Goal: Transaction & Acquisition: Purchase product/service

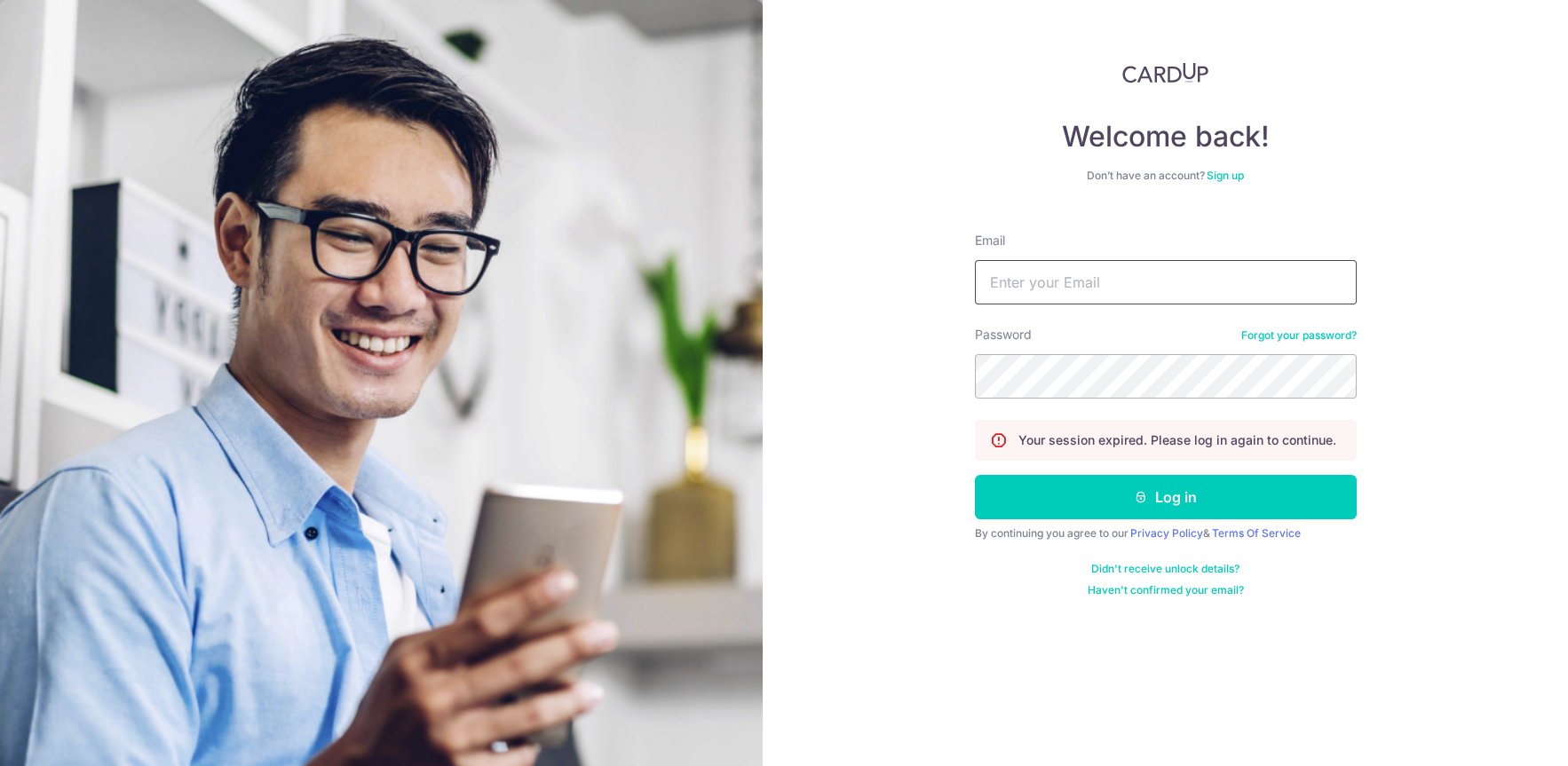
click at [1053, 281] on input "Email" at bounding box center [1166, 281] width 382 height 45
type input "[EMAIL_ADDRESS][DOMAIN_NAME]"
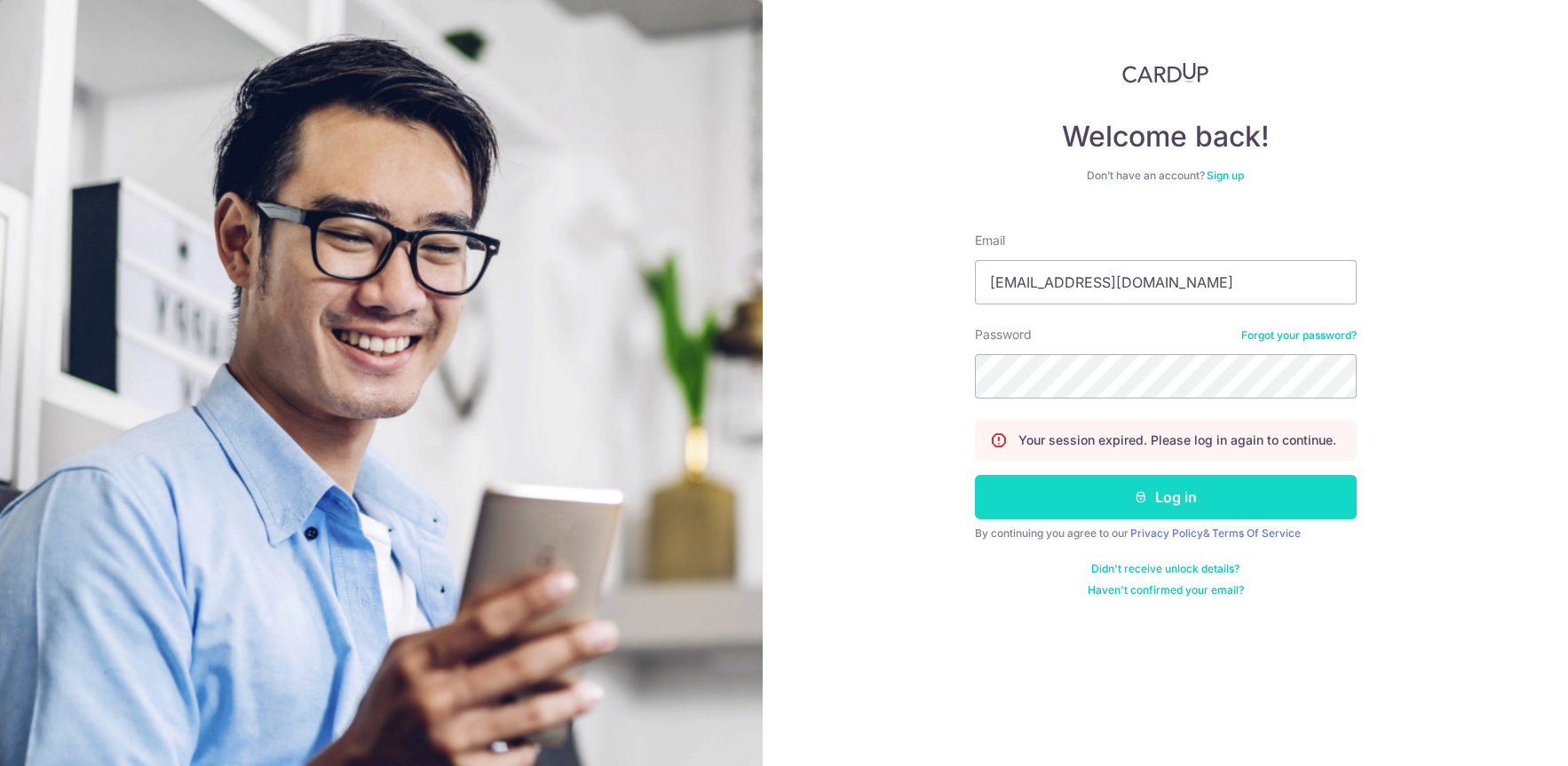
click at [1103, 502] on button "Log in" at bounding box center [1166, 496] width 382 height 45
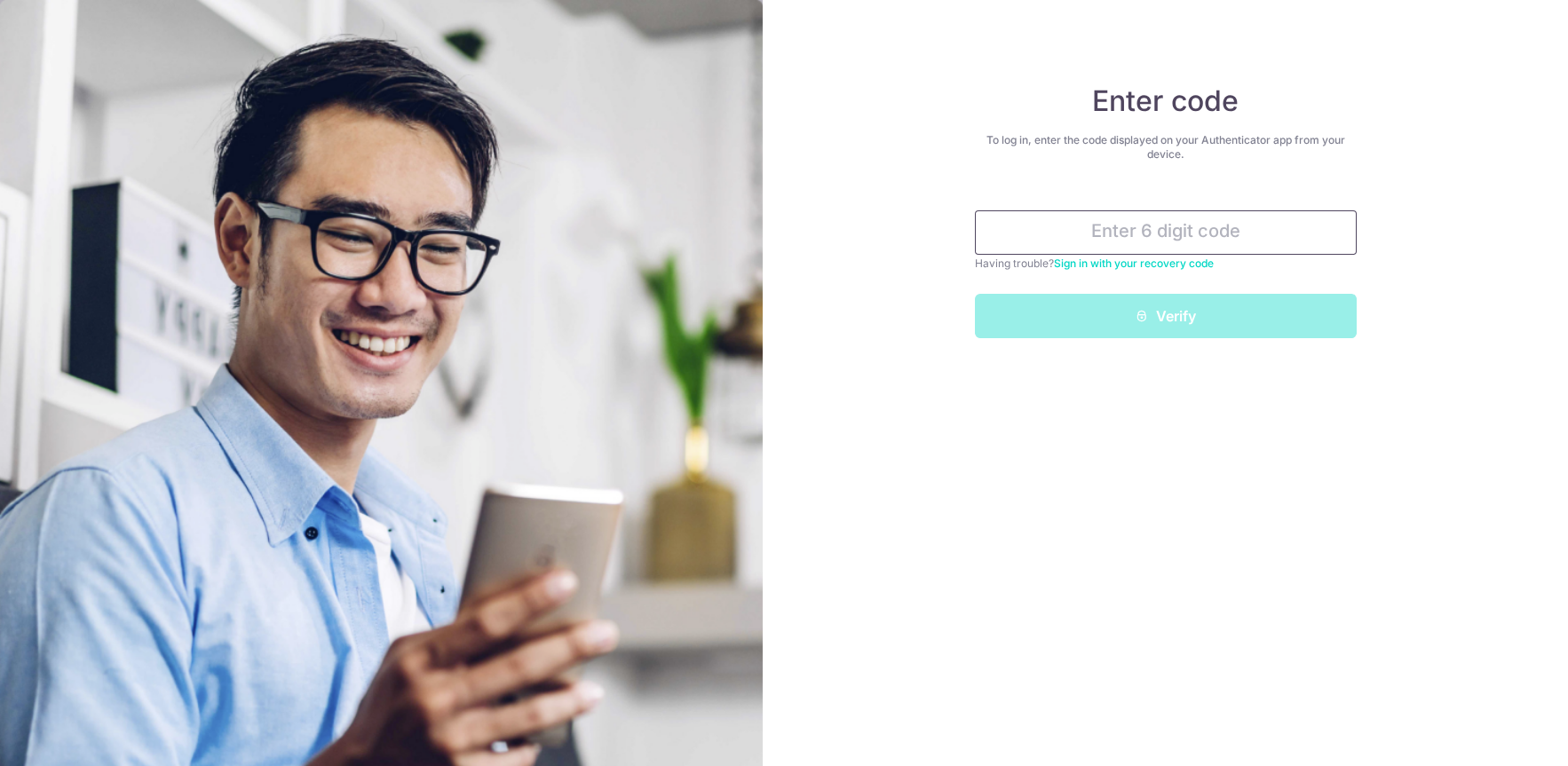
click at [1036, 235] on input "text" at bounding box center [1166, 232] width 382 height 45
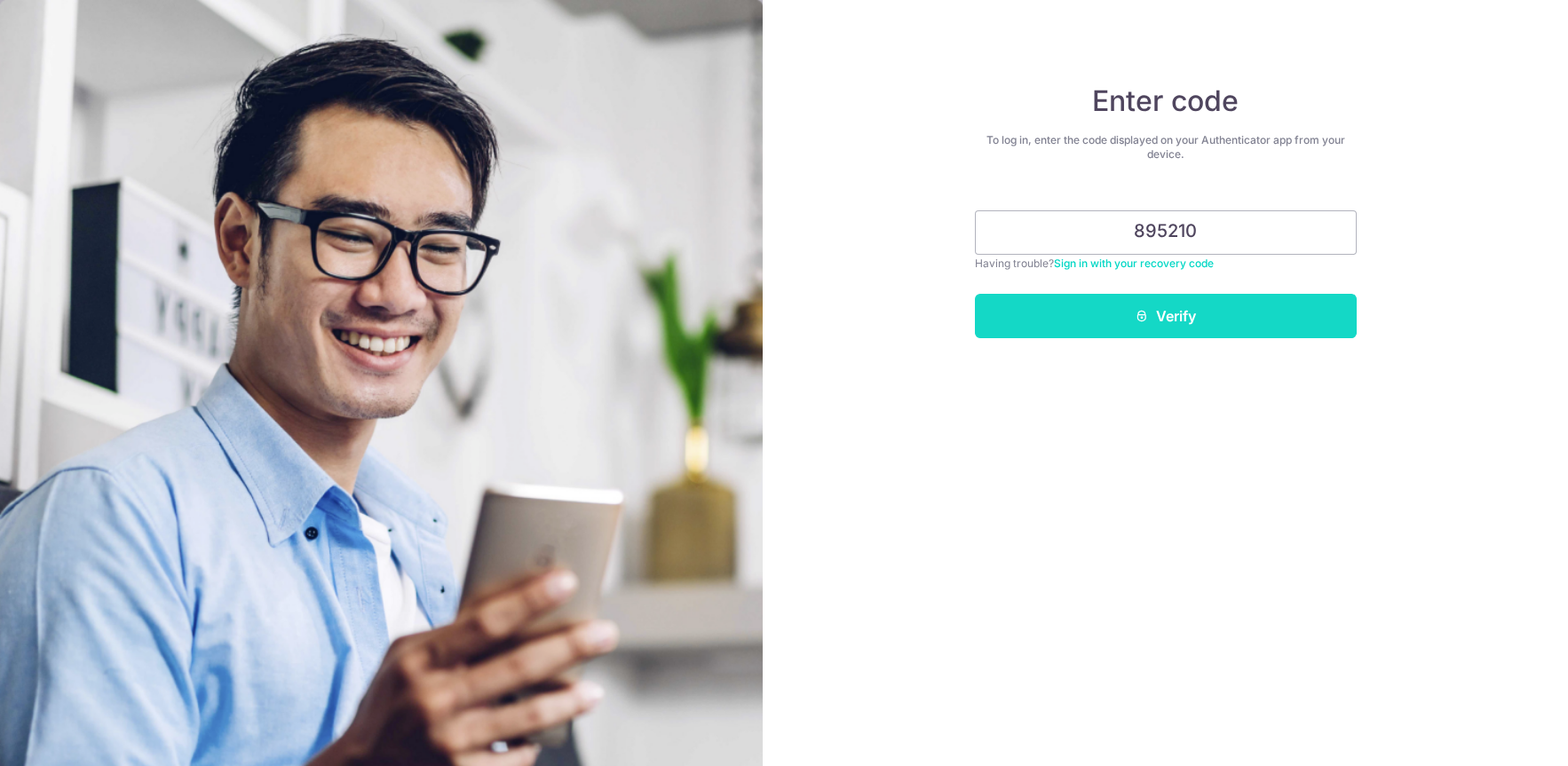
type input "895210"
click at [1094, 304] on button "Verify" at bounding box center [1166, 316] width 382 height 45
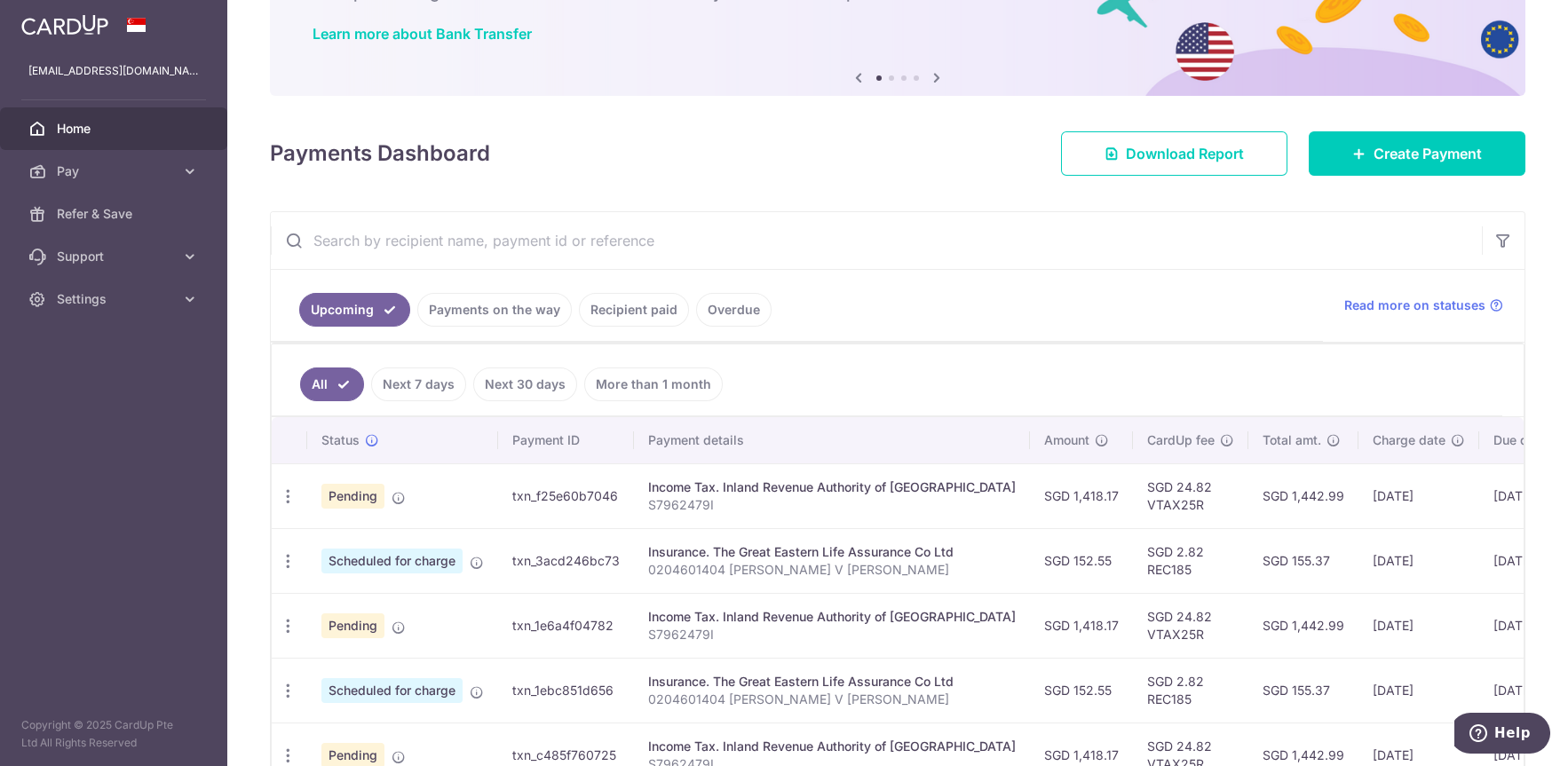
scroll to position [115, 0]
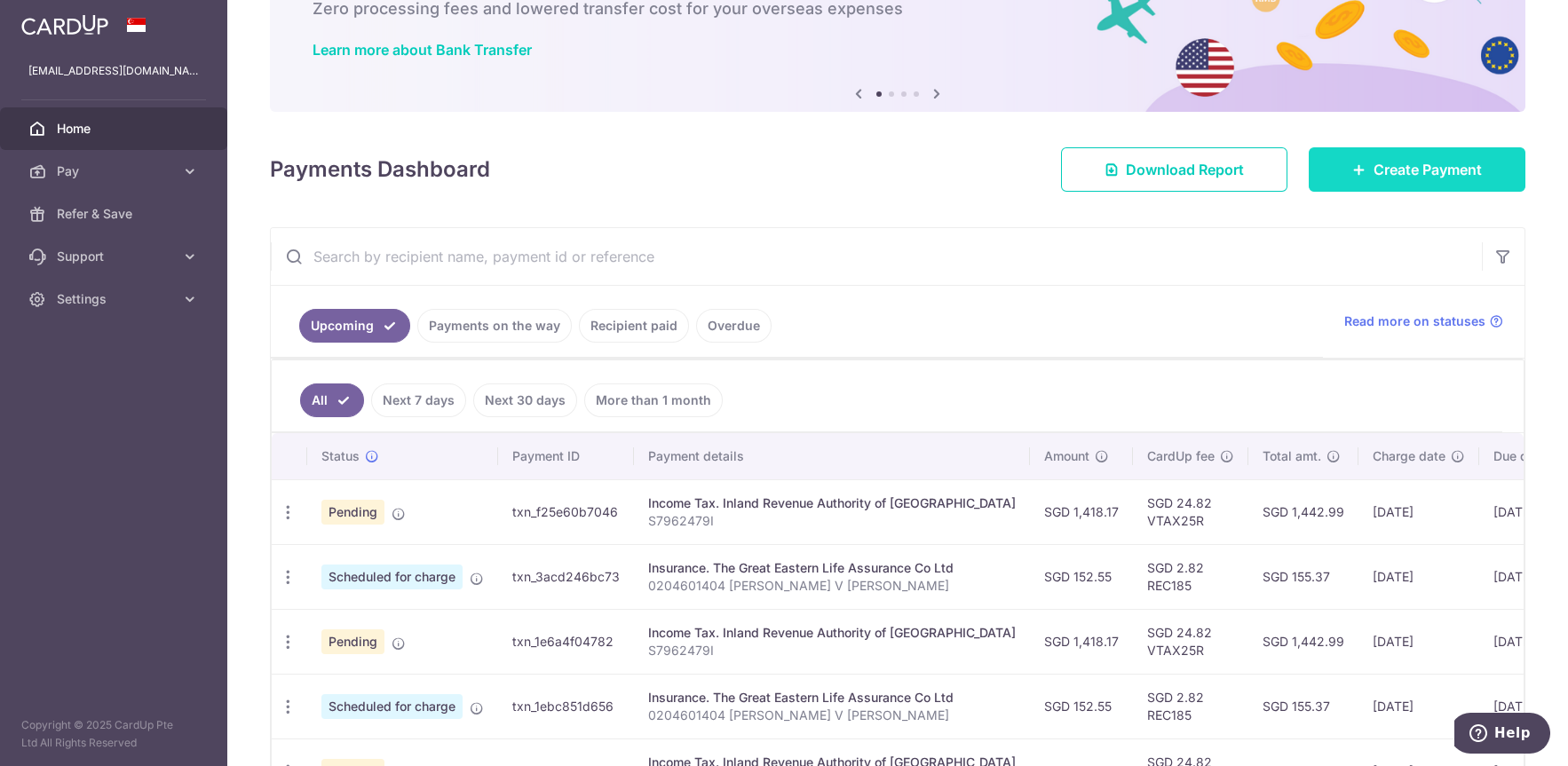
click at [1373, 182] on link "Create Payment" at bounding box center [1416, 169] width 217 height 45
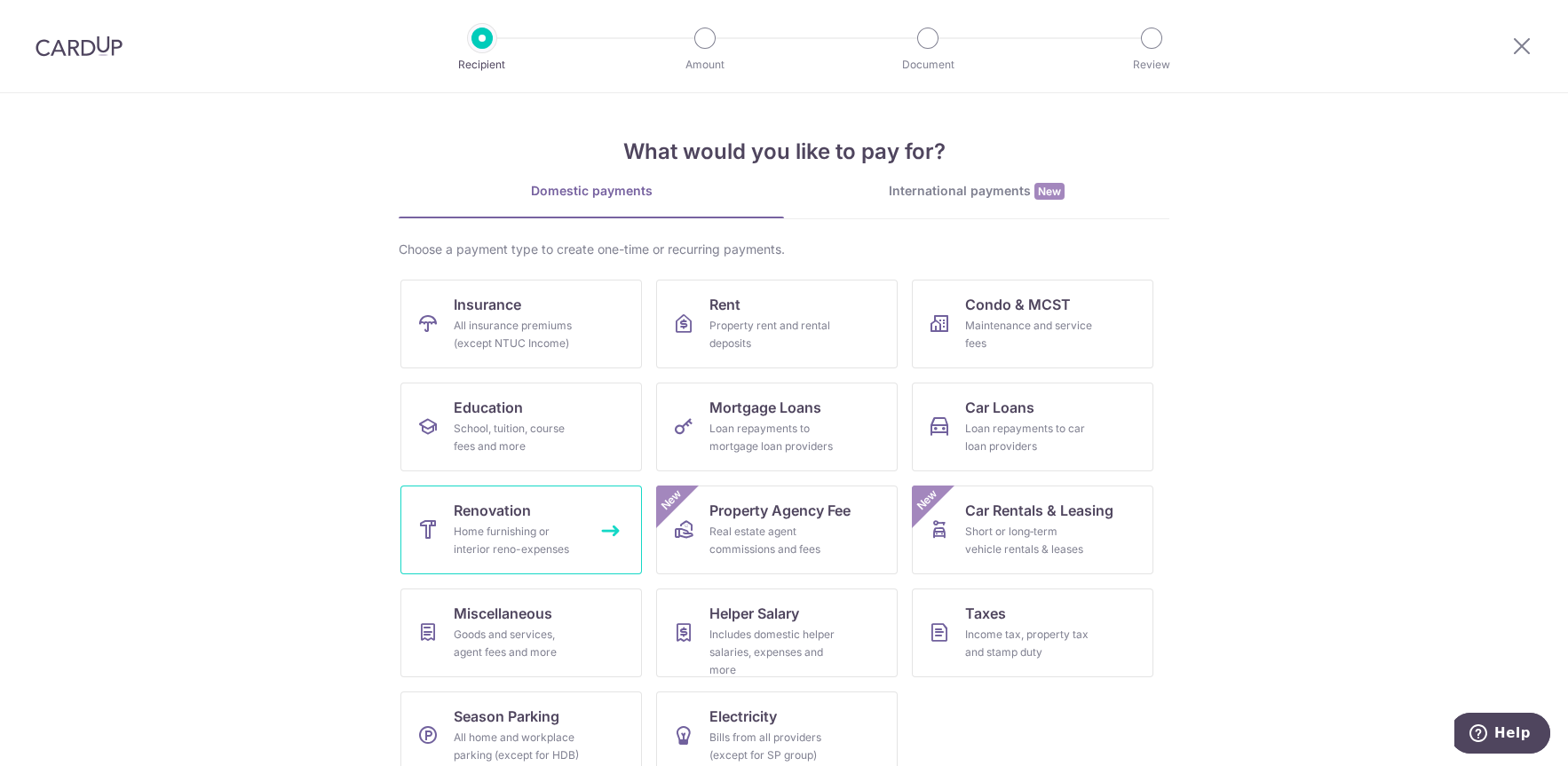
click at [467, 501] on span "Renovation" at bounding box center [493, 509] width 77 height 21
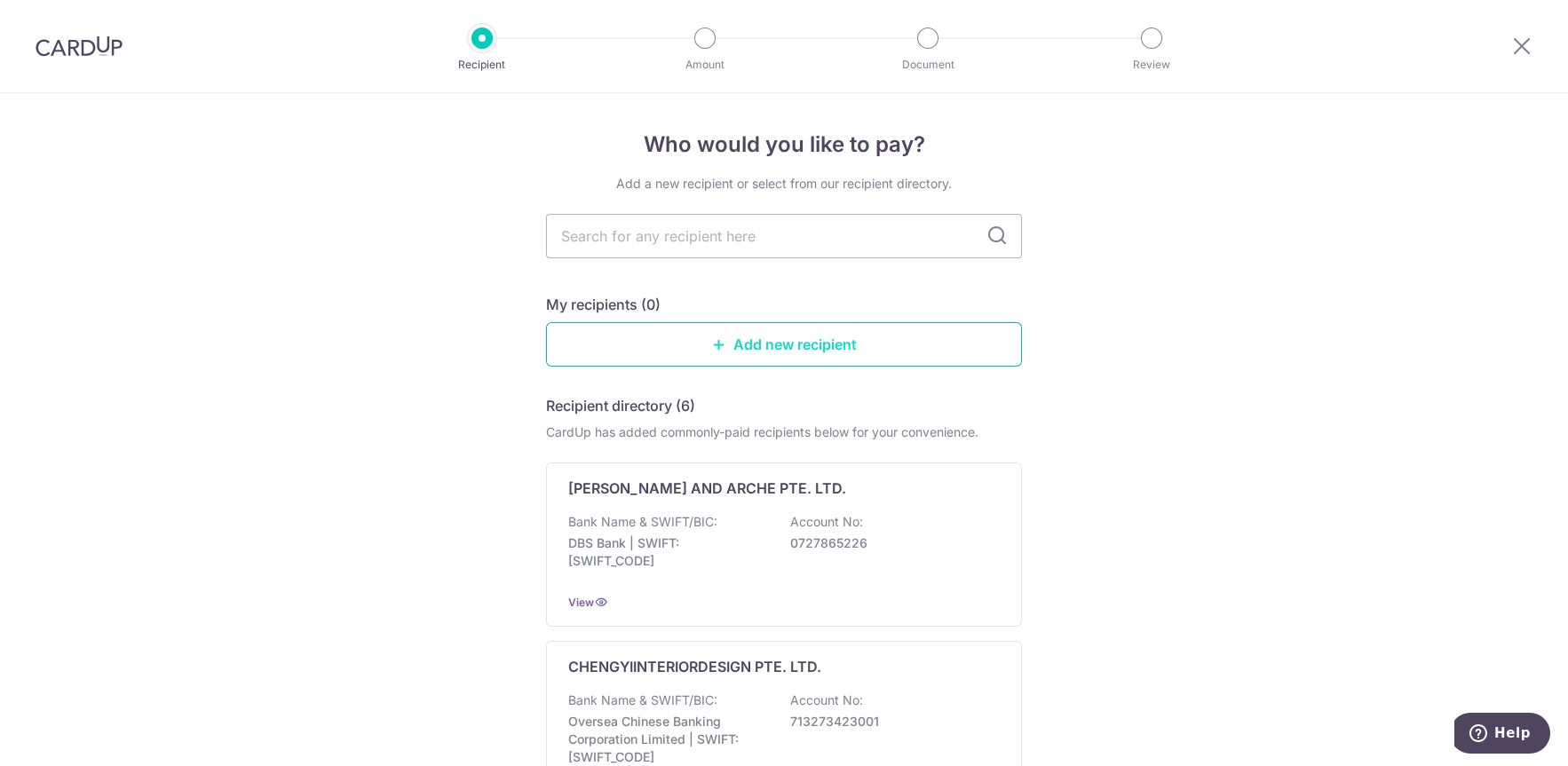
click at [774, 354] on link "Add new recipient" at bounding box center [784, 344] width 476 height 45
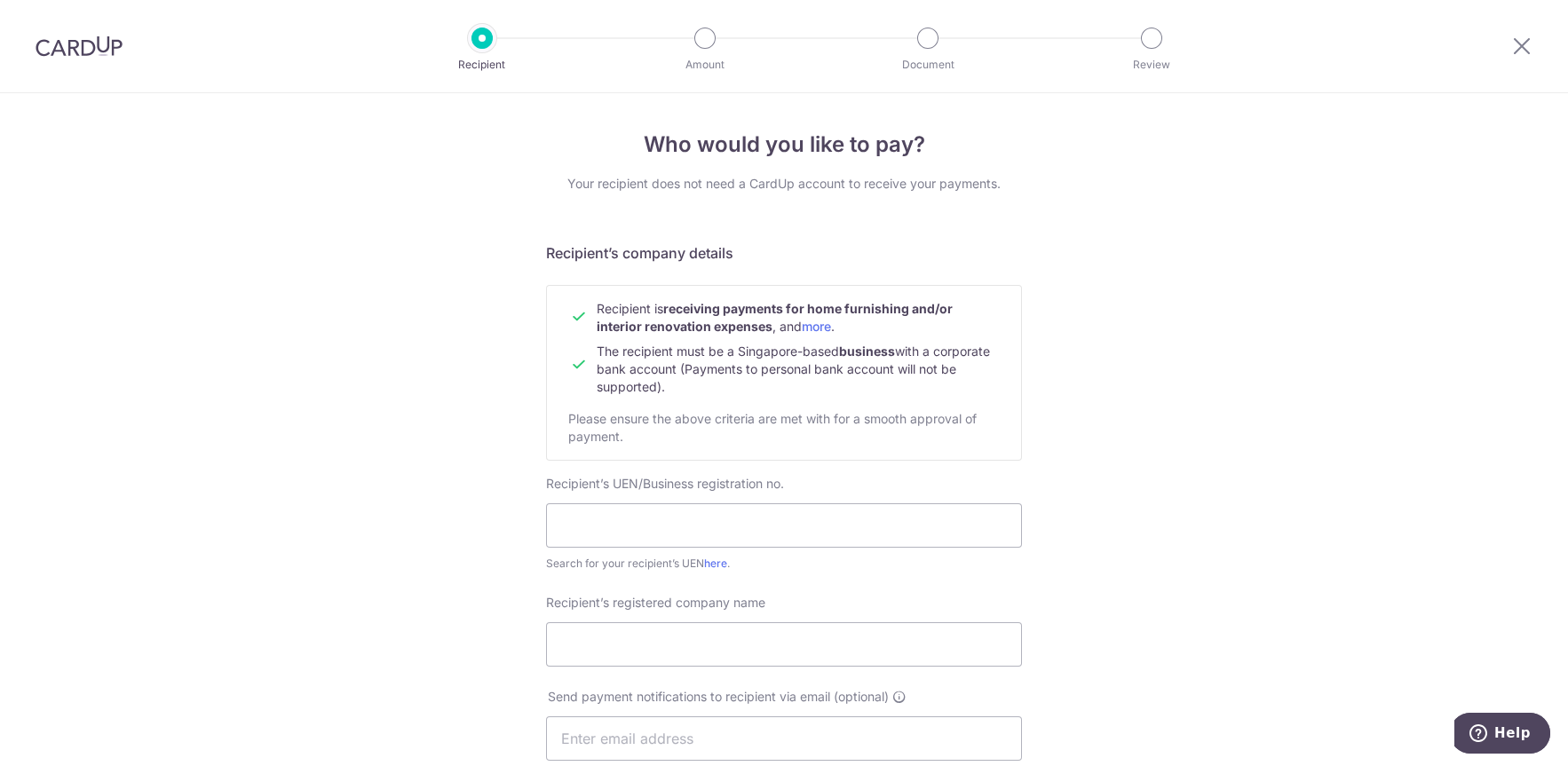
scroll to position [189, 0]
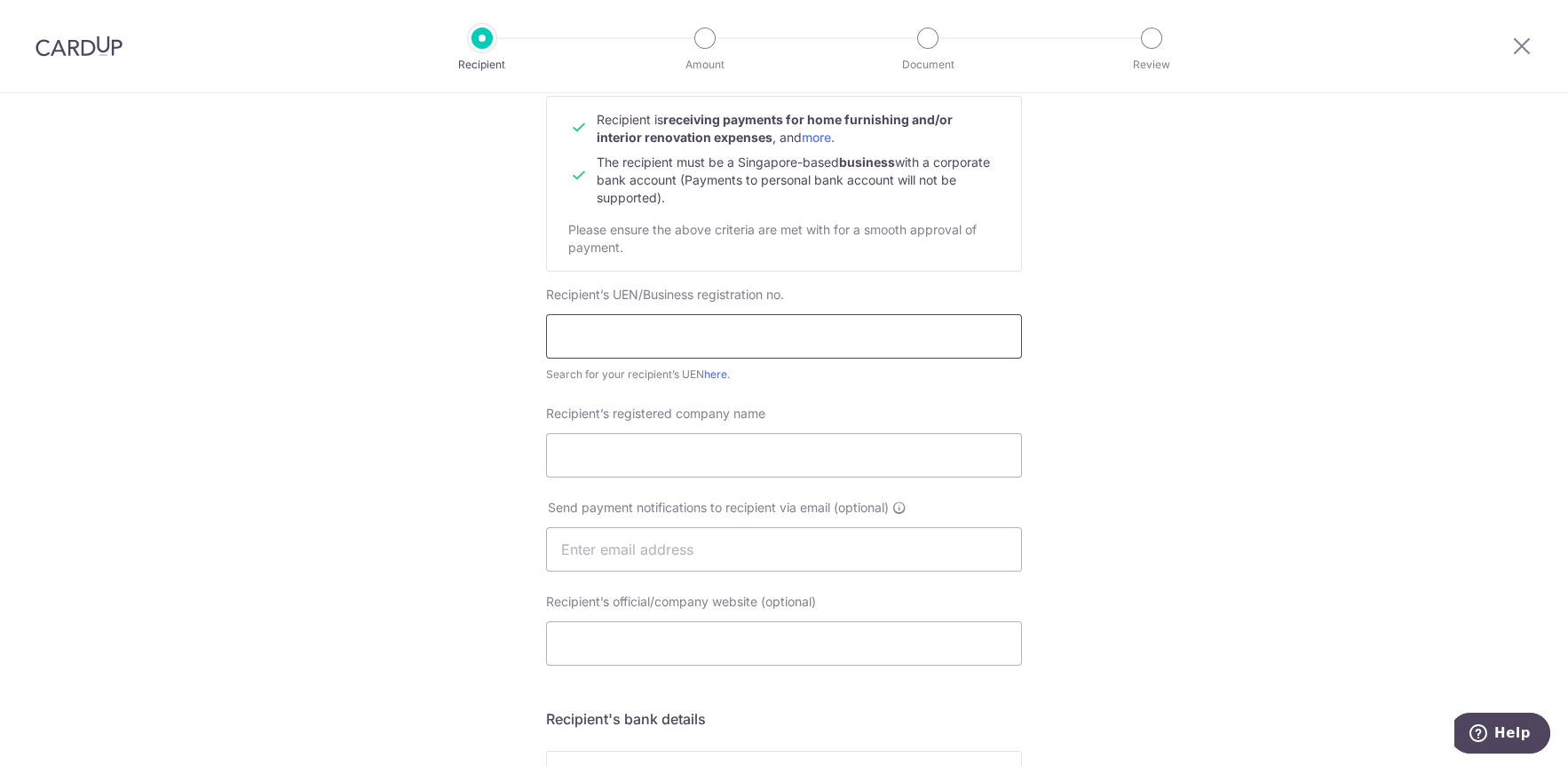
click at [625, 335] on input "text" at bounding box center [784, 336] width 476 height 45
paste input "53397224L"
type input "53397224L"
click at [383, 418] on div "Who would you like to pay? Your recipient does not need a CardUp account to rec…" at bounding box center [784, 571] width 1568 height 1335
click at [720, 375] on link "here" at bounding box center [715, 374] width 23 height 13
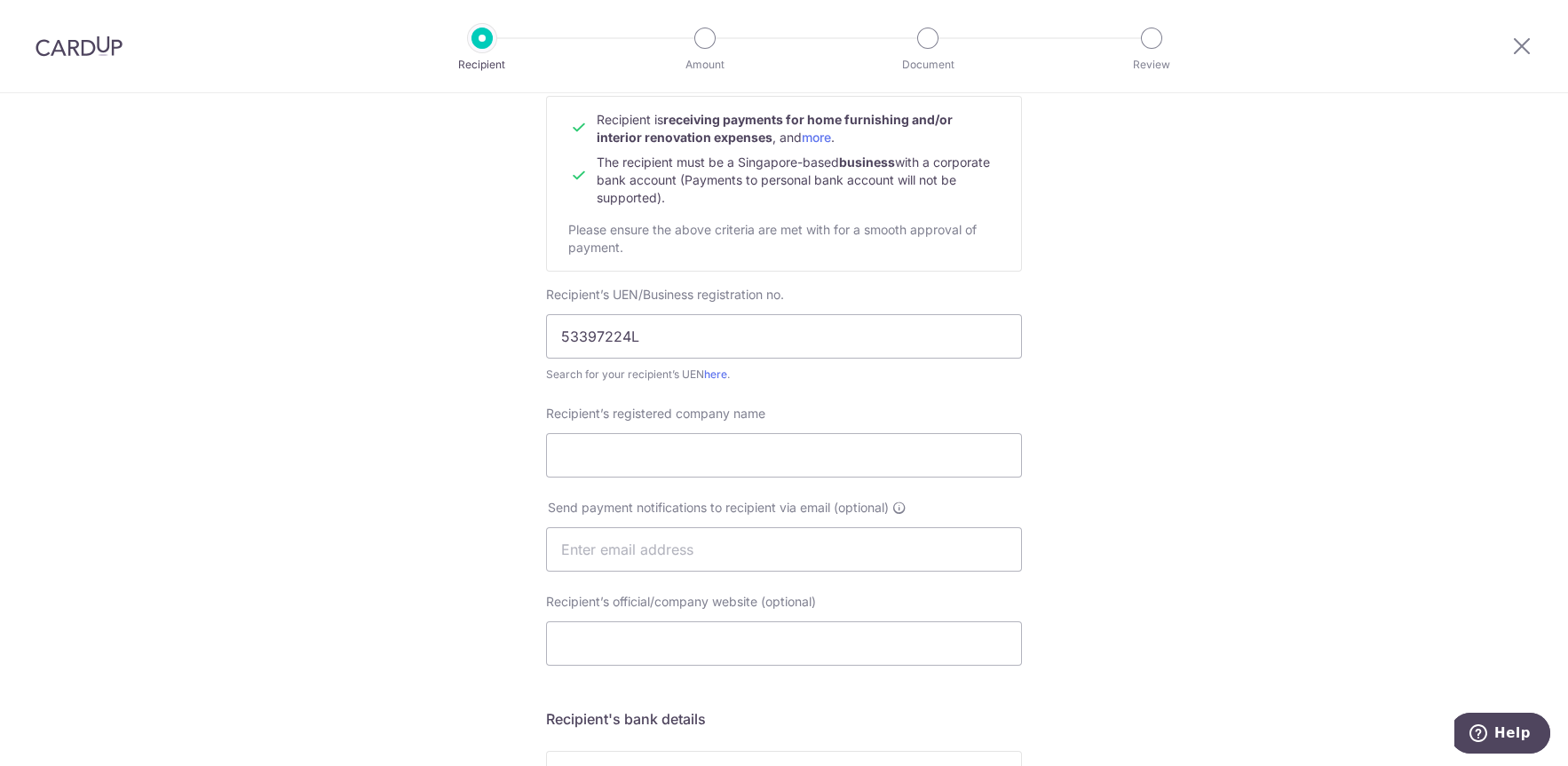
click at [233, 512] on div "Who would you like to pay? Your recipient does not need a CardUp account to rec…" at bounding box center [784, 571] width 1568 height 1335
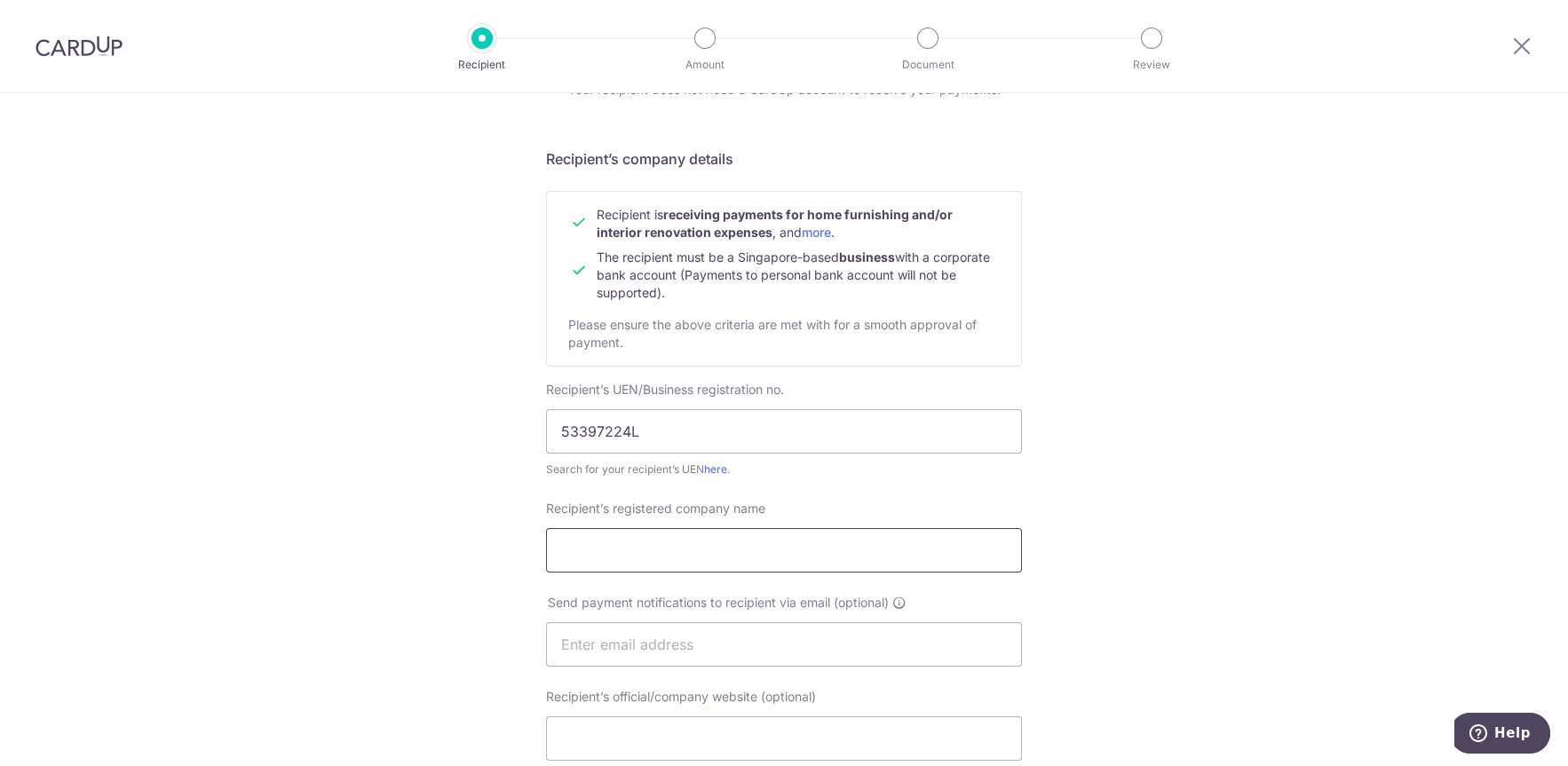
click at [650, 561] on input "Recipient’s registered company name" at bounding box center [784, 550] width 476 height 45
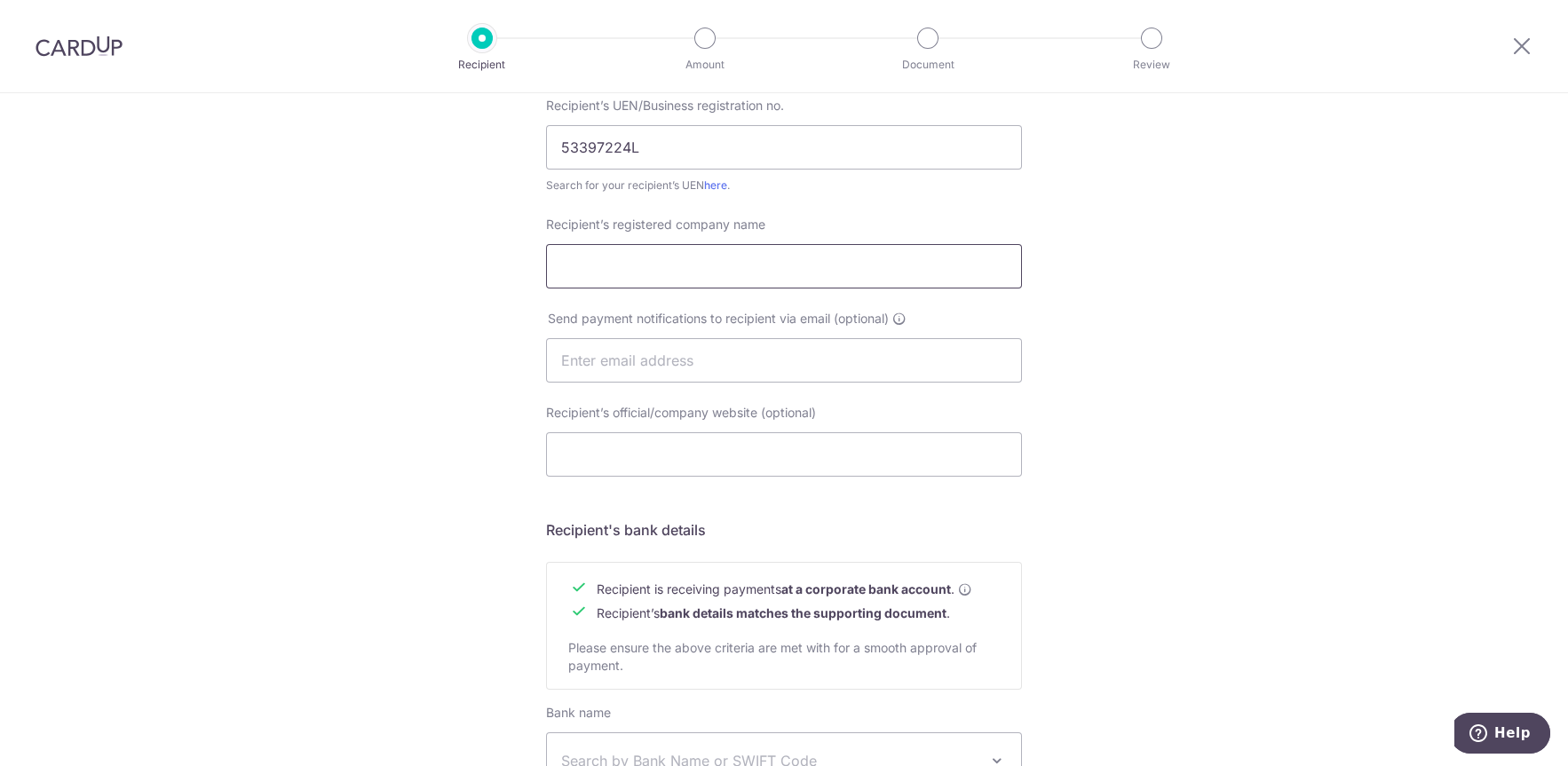
scroll to position [189, 0]
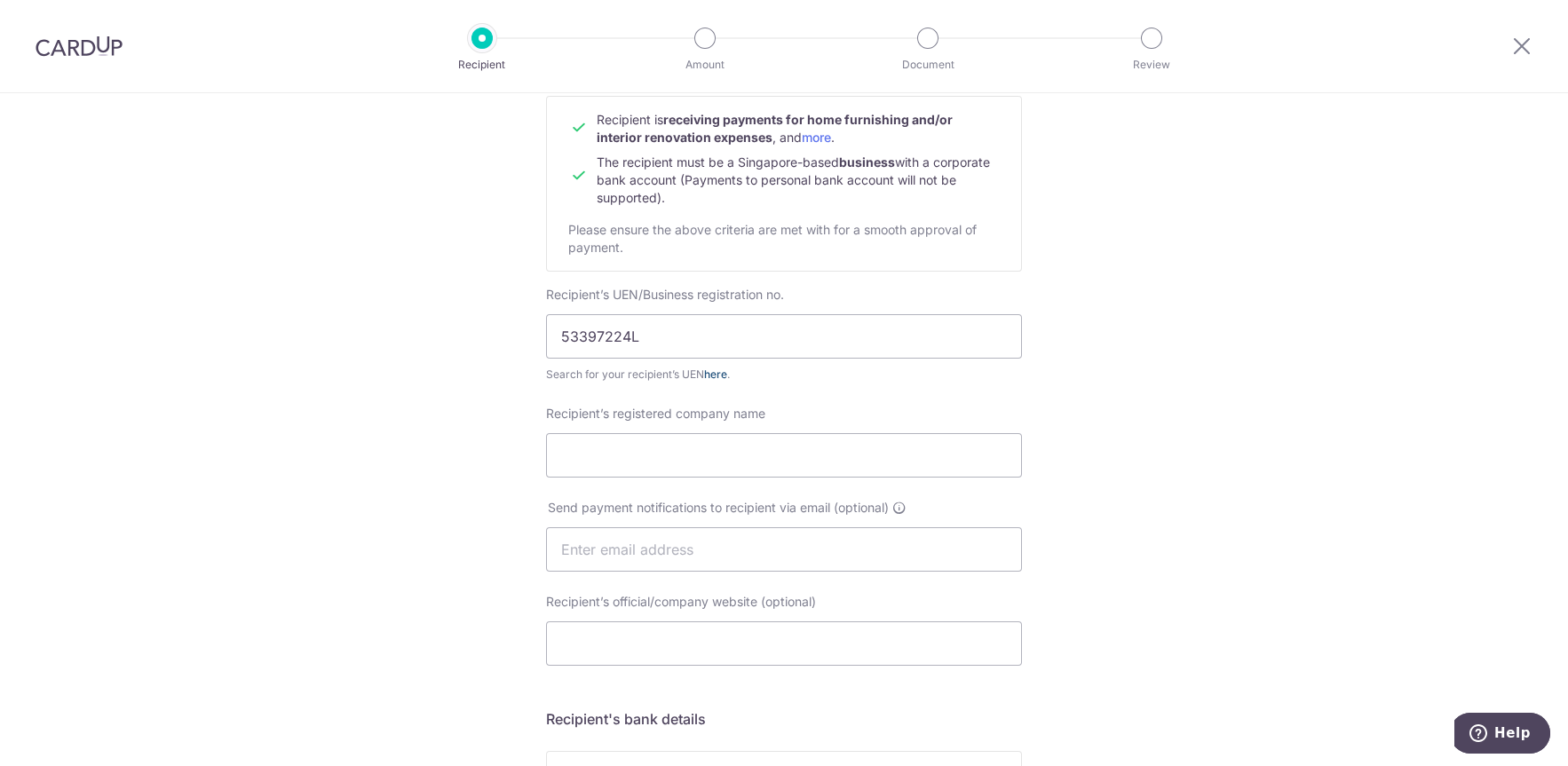
click at [715, 378] on link "here" at bounding box center [715, 374] width 23 height 13
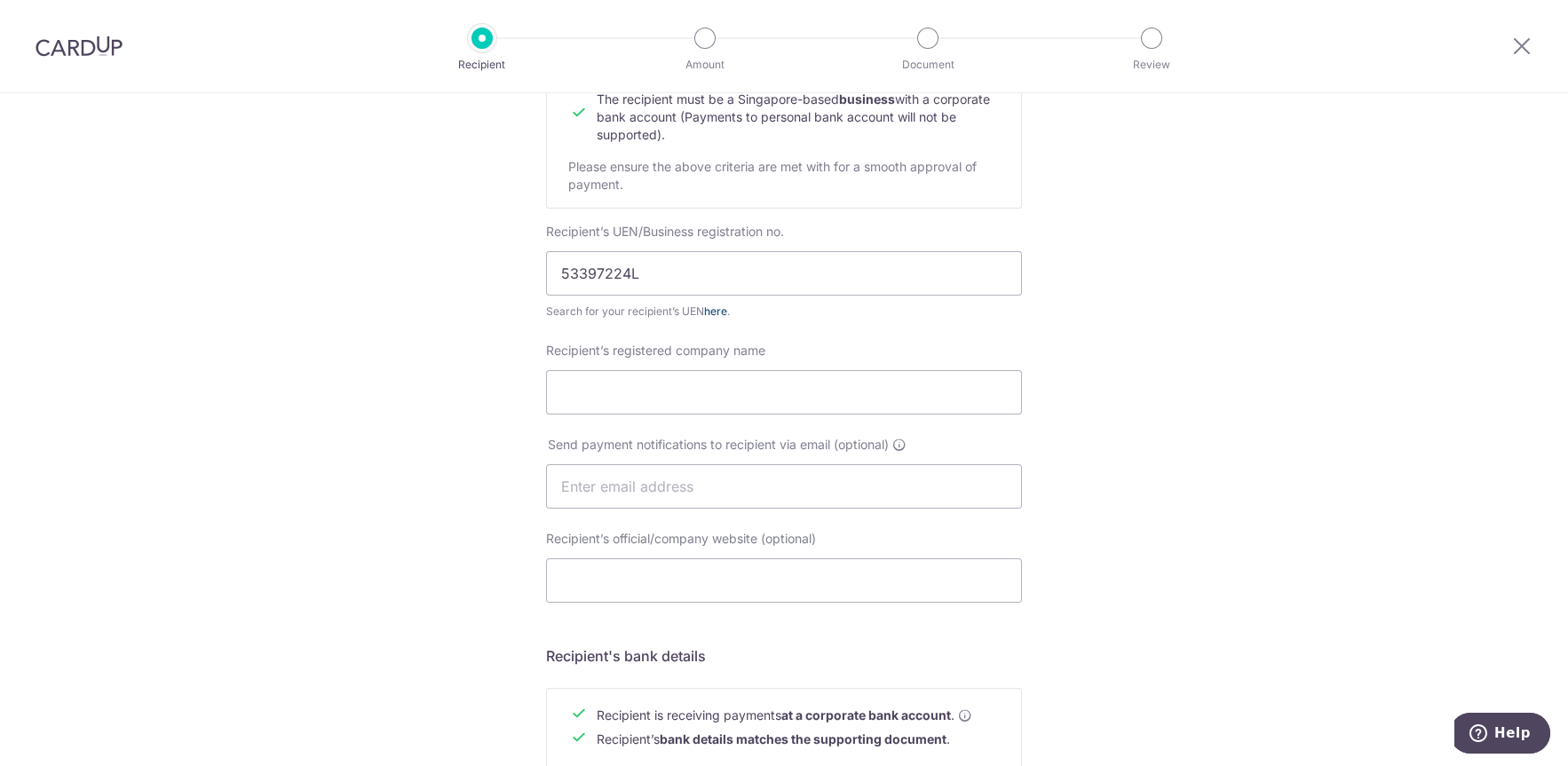
scroll to position [284, 0]
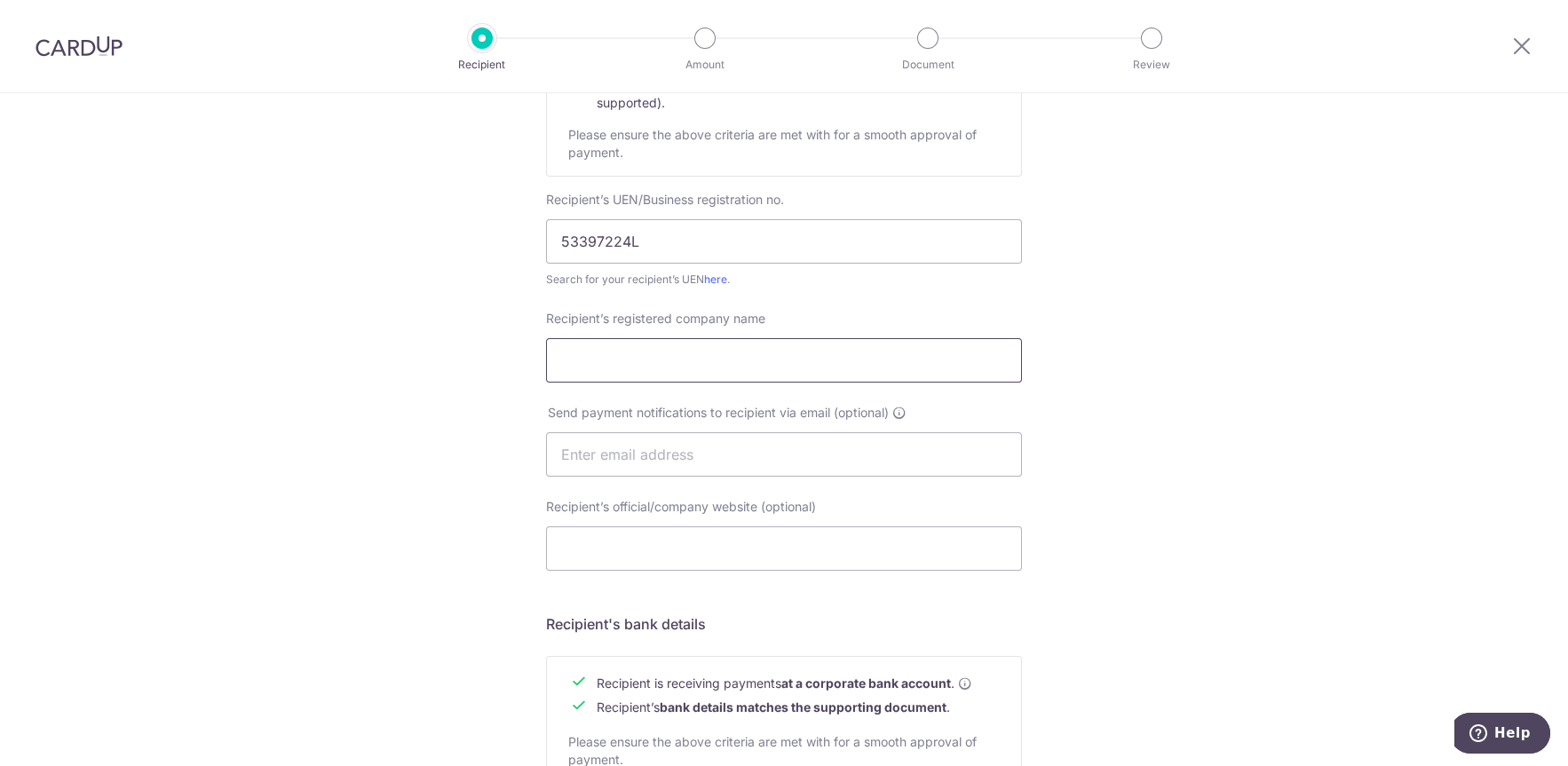
click at [670, 354] on input "Recipient’s registered company name" at bounding box center [784, 360] width 476 height 45
paste input "VMR Contractors"
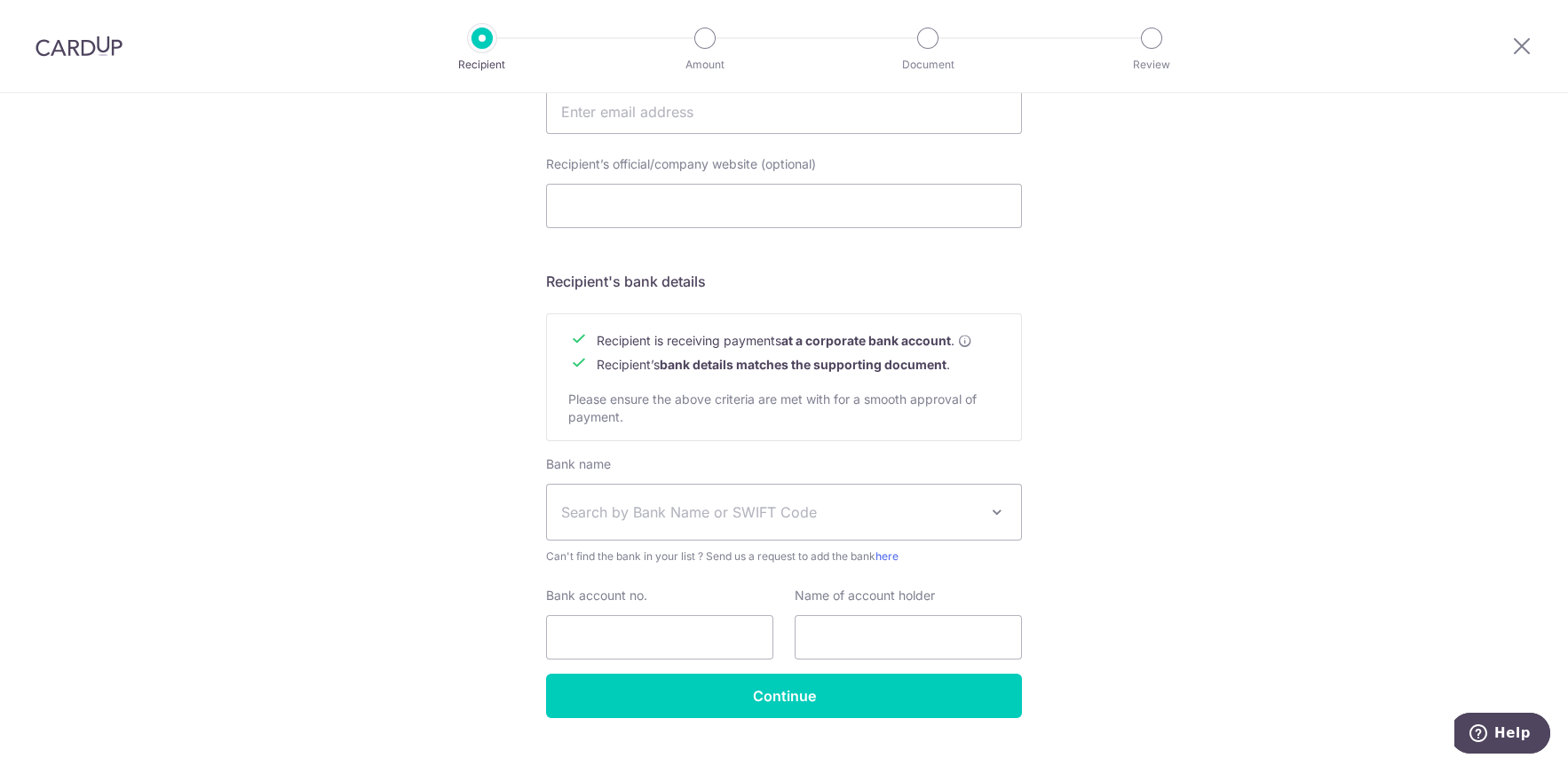
scroll to position [662, 0]
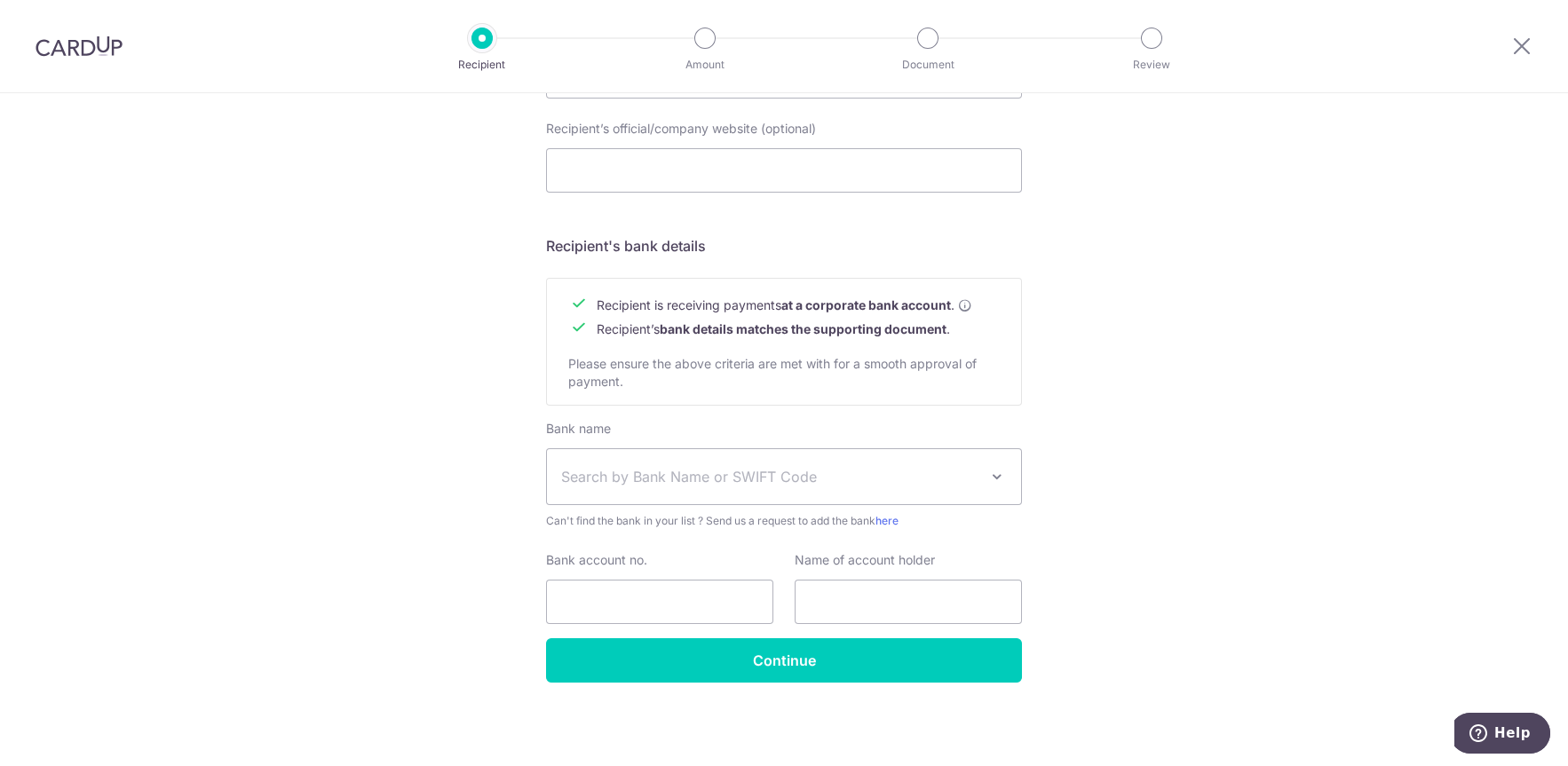
type input "VMR Contractors"
click at [705, 484] on span "Search by Bank Name or SWIFT Code" at bounding box center [769, 476] width 417 height 21
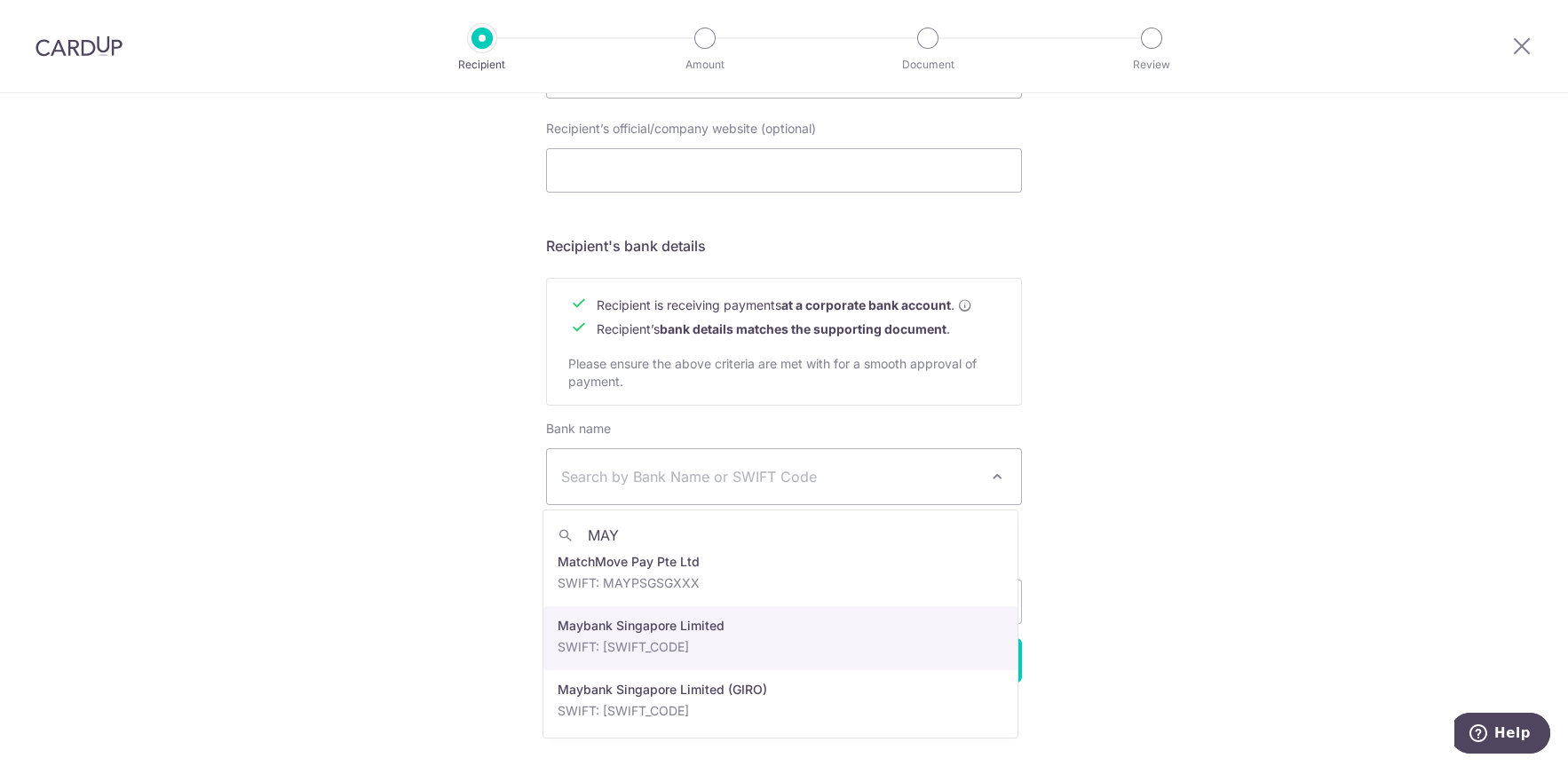
scroll to position [14, 0]
type input "MAY"
select select "10"
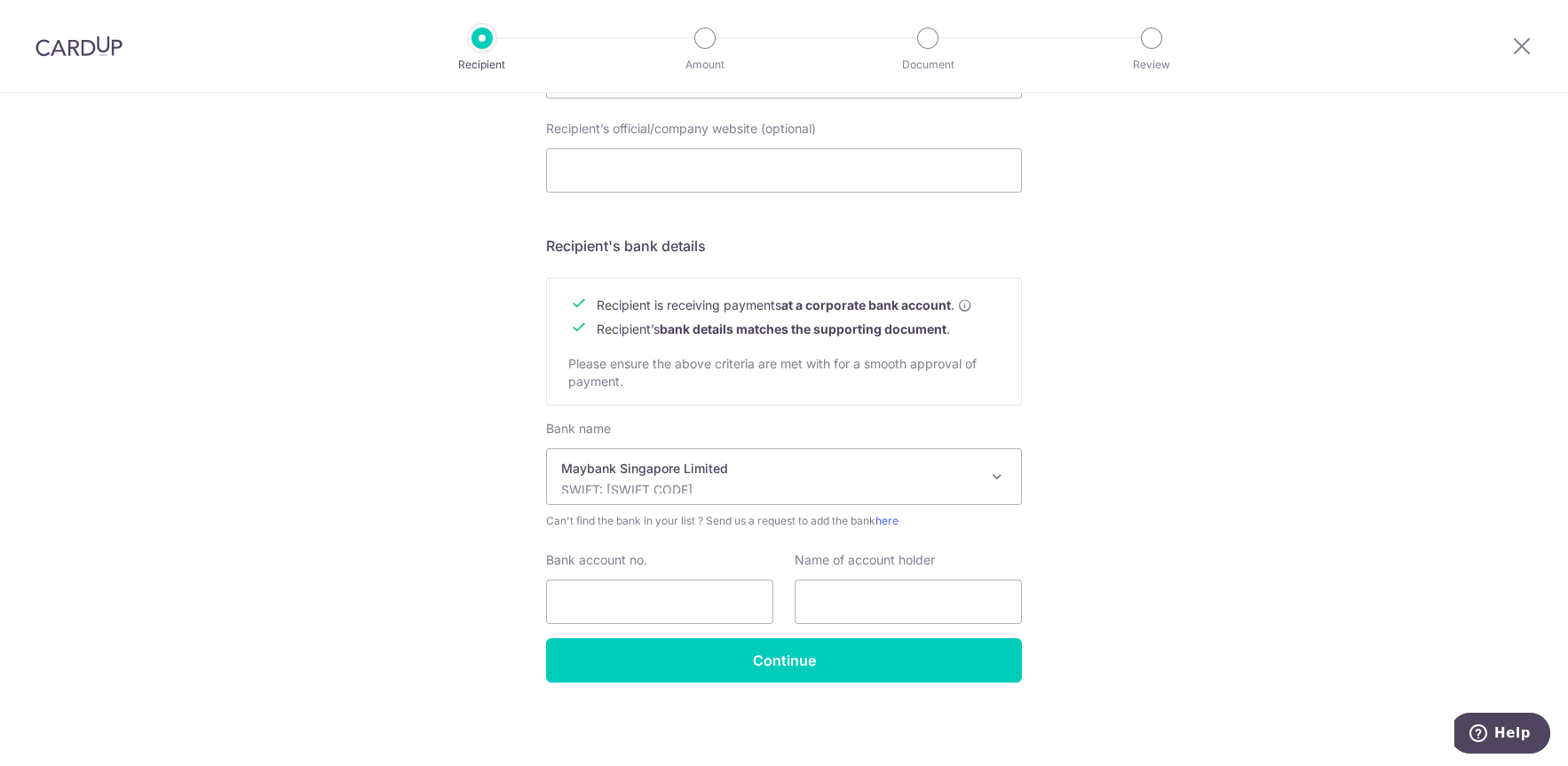
click at [402, 535] on div "Who would you like to pay? Your recipient does not need a CardUp account to rec…" at bounding box center [784, 98] width 1568 height 1335
click at [834, 611] on input "text" at bounding box center [908, 602] width 227 height 45
paste input "VMR Contractors"
type input "VMR Contractors"
click at [351, 569] on div "Who would you like to pay? Your recipient does not need a CardUp account to rec…" at bounding box center [784, 98] width 1568 height 1335
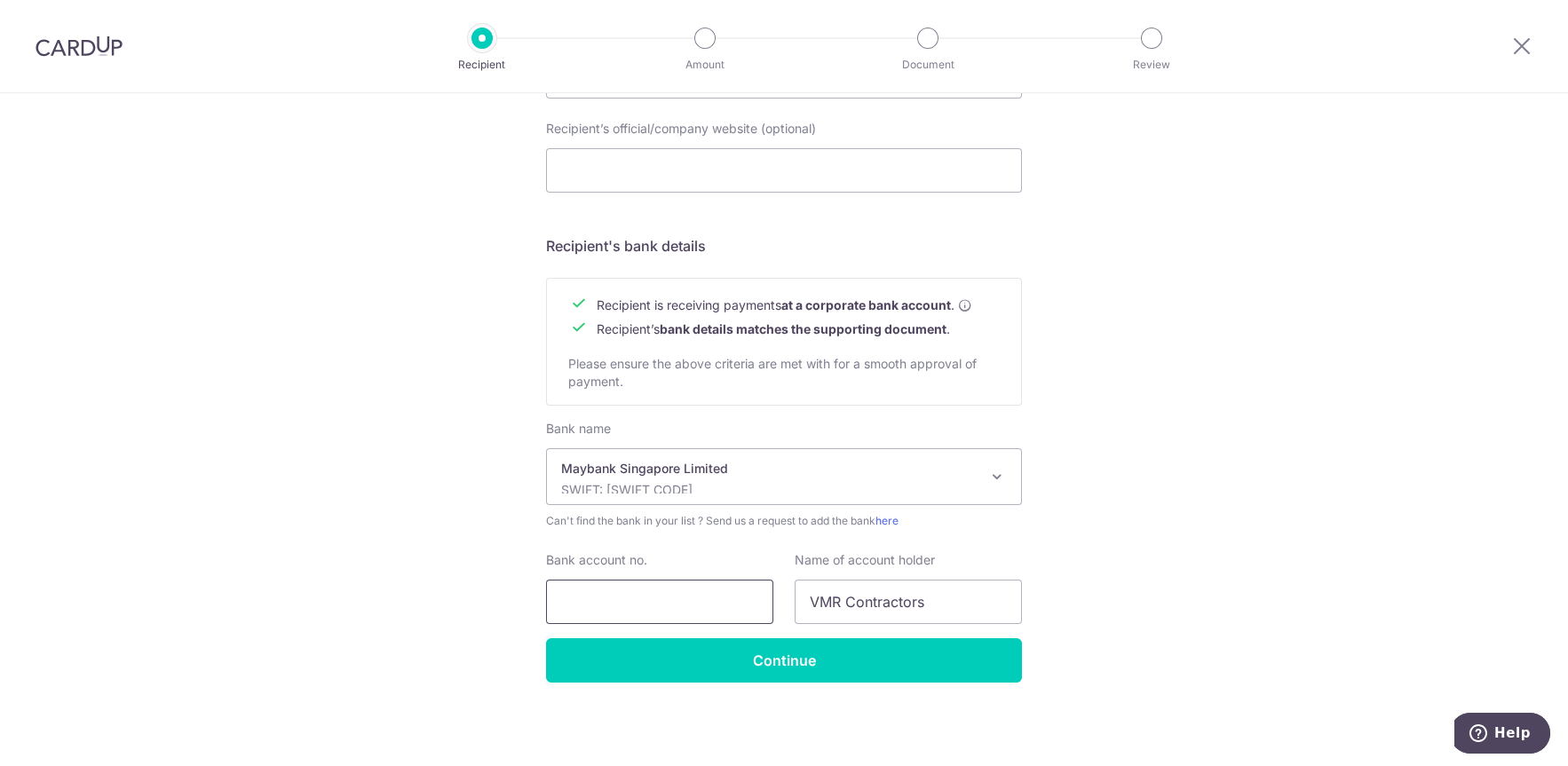
click at [615, 596] on input "Bank account no." at bounding box center [659, 602] width 227 height 45
paste input "040-51076-209"
click at [404, 618] on div "Who would you like to pay? Your recipient does not need a CardUp account to rec…" at bounding box center [784, 98] width 1568 height 1335
click at [592, 602] on input "040-51076-209" at bounding box center [659, 602] width 227 height 45
click at [635, 598] on input "04051076-209" at bounding box center [659, 602] width 227 height 45
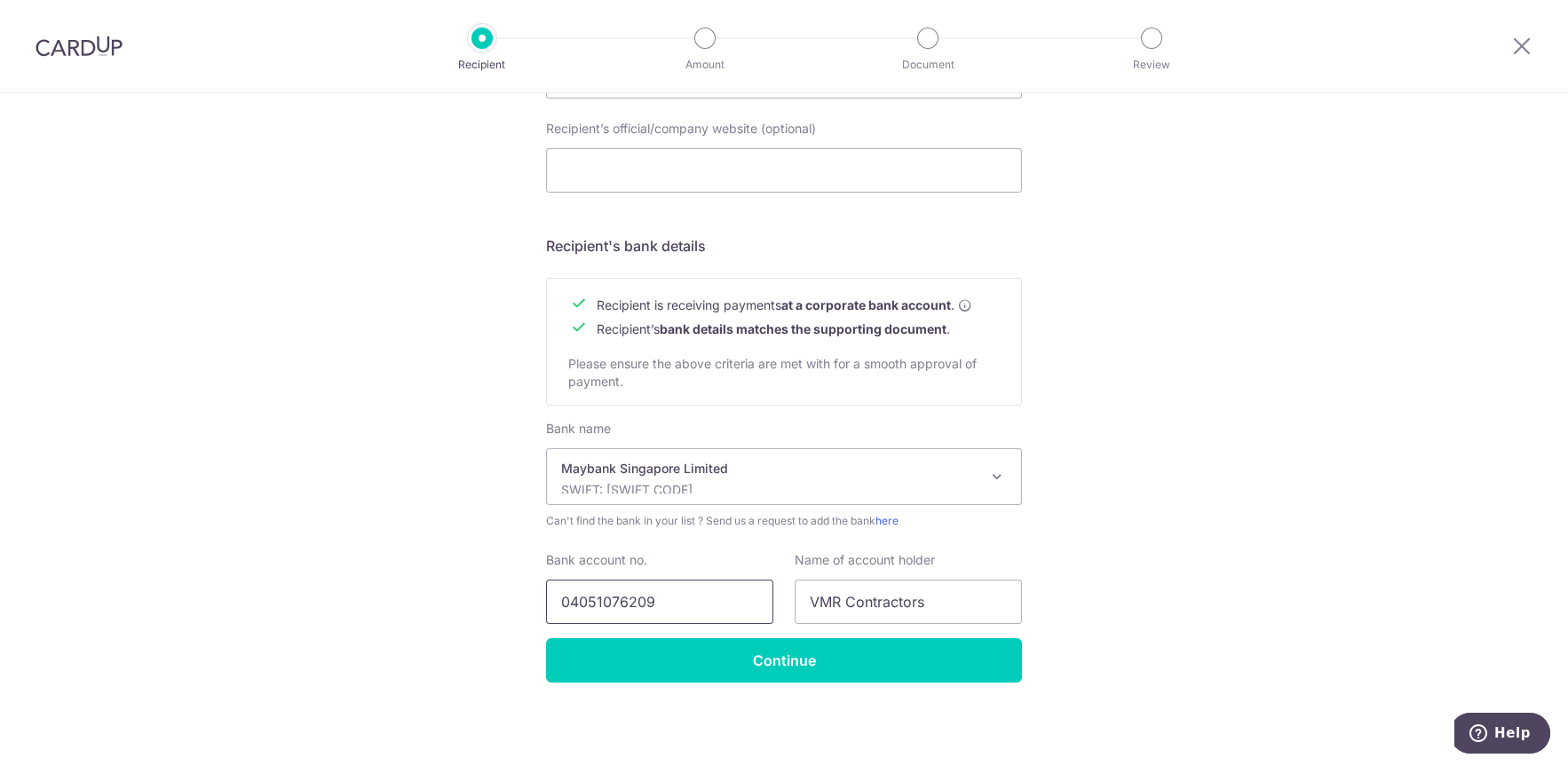
type input "04051076209"
click at [421, 575] on div "Who would you like to pay? Your recipient does not need a CardUp account to rec…" at bounding box center [784, 98] width 1568 height 1335
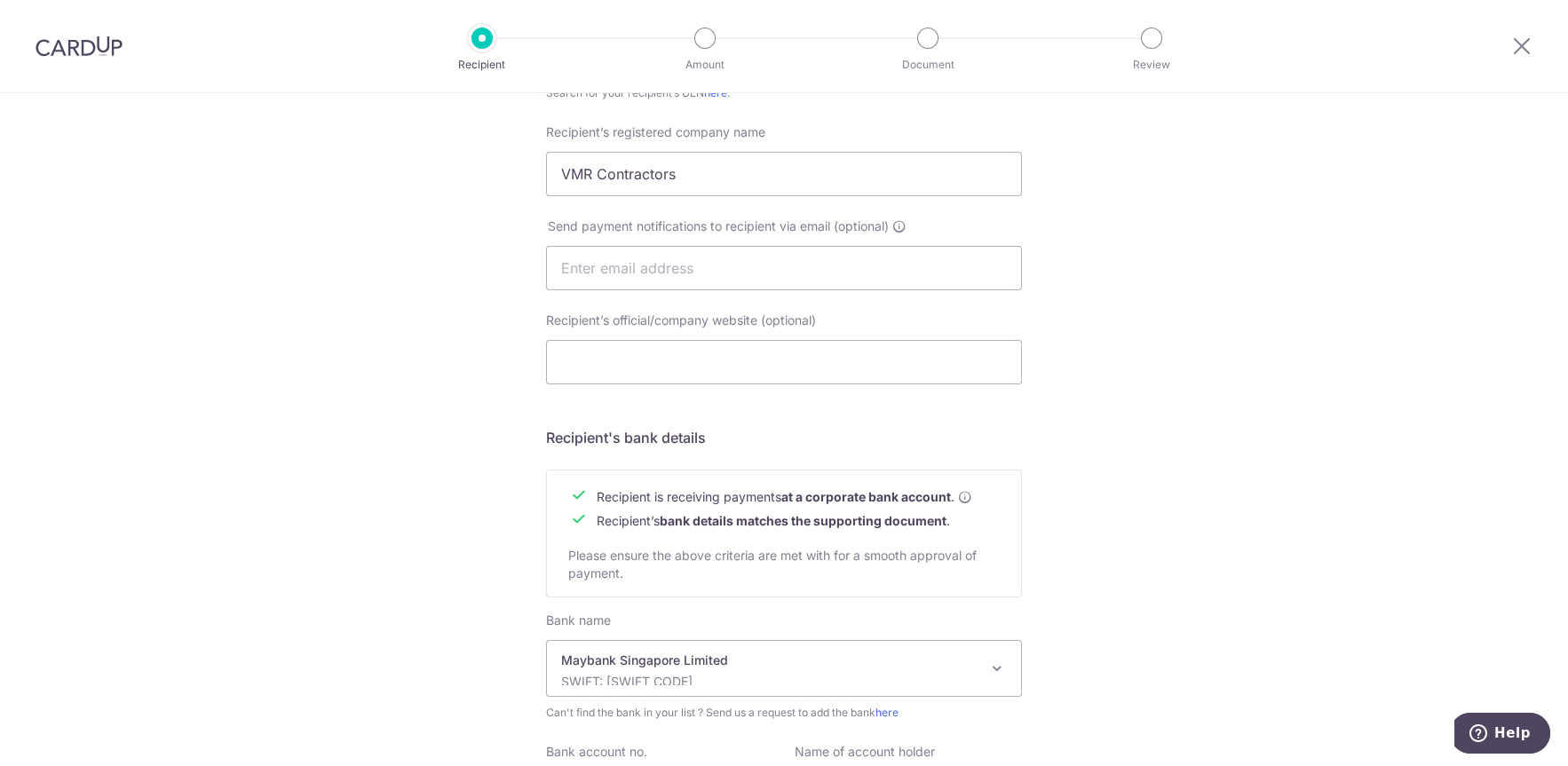
scroll to position [662, 0]
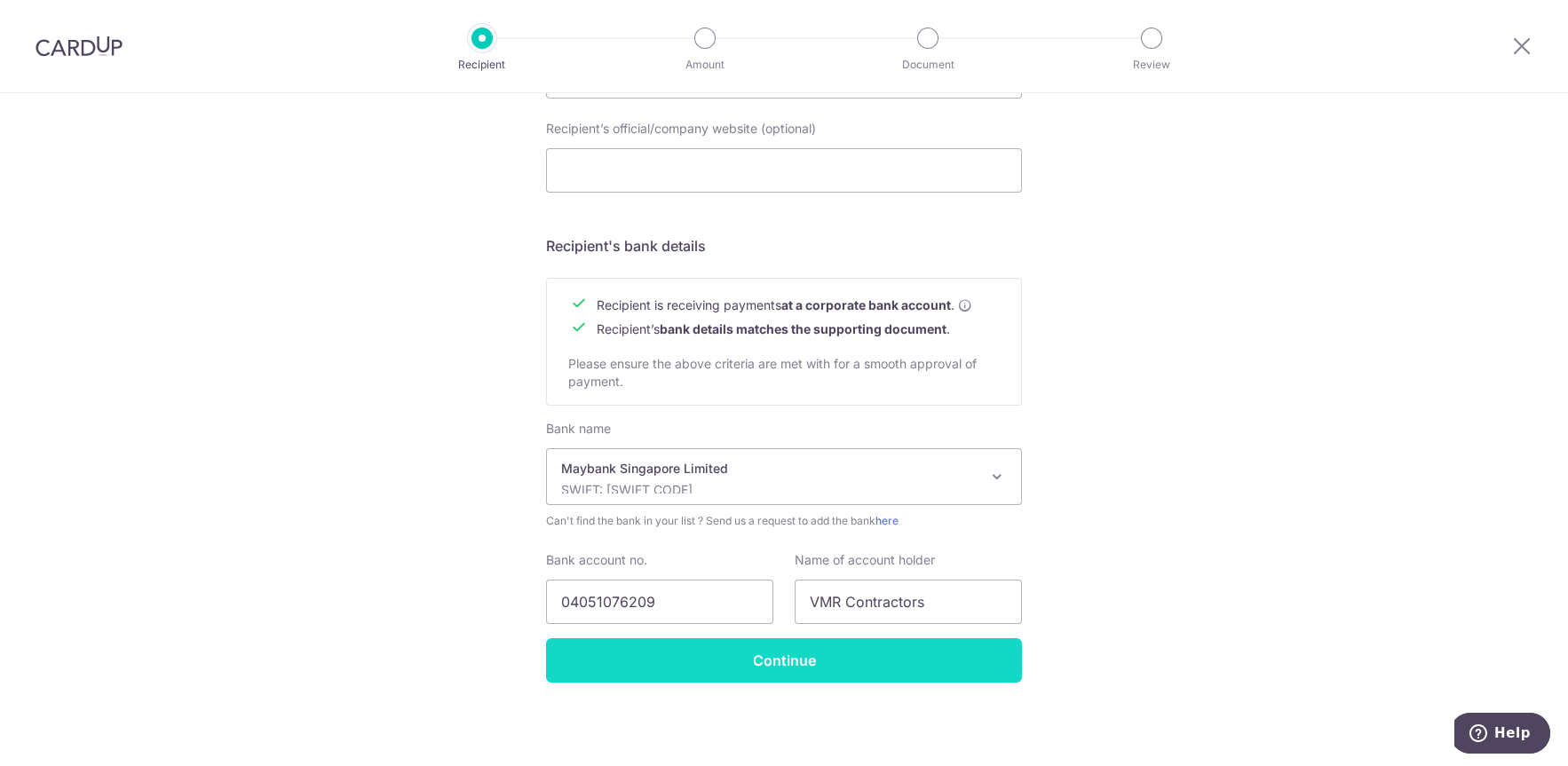
click at [775, 669] on input "Continue" at bounding box center [784, 660] width 476 height 45
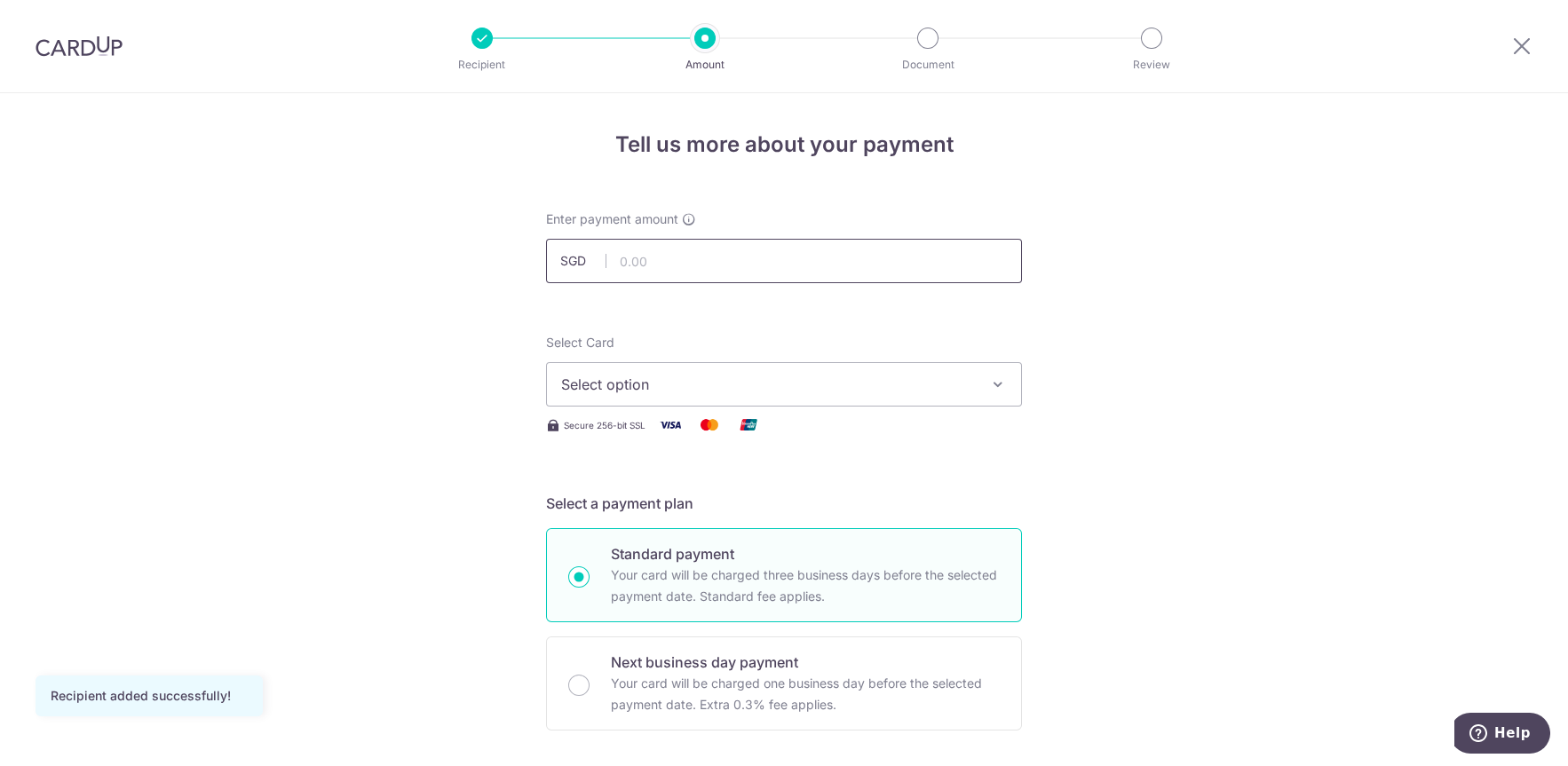
click at [643, 267] on input "text" at bounding box center [784, 261] width 476 height 45
type input "6,200.00"
click at [663, 384] on span "Select option" at bounding box center [767, 383] width 413 height 21
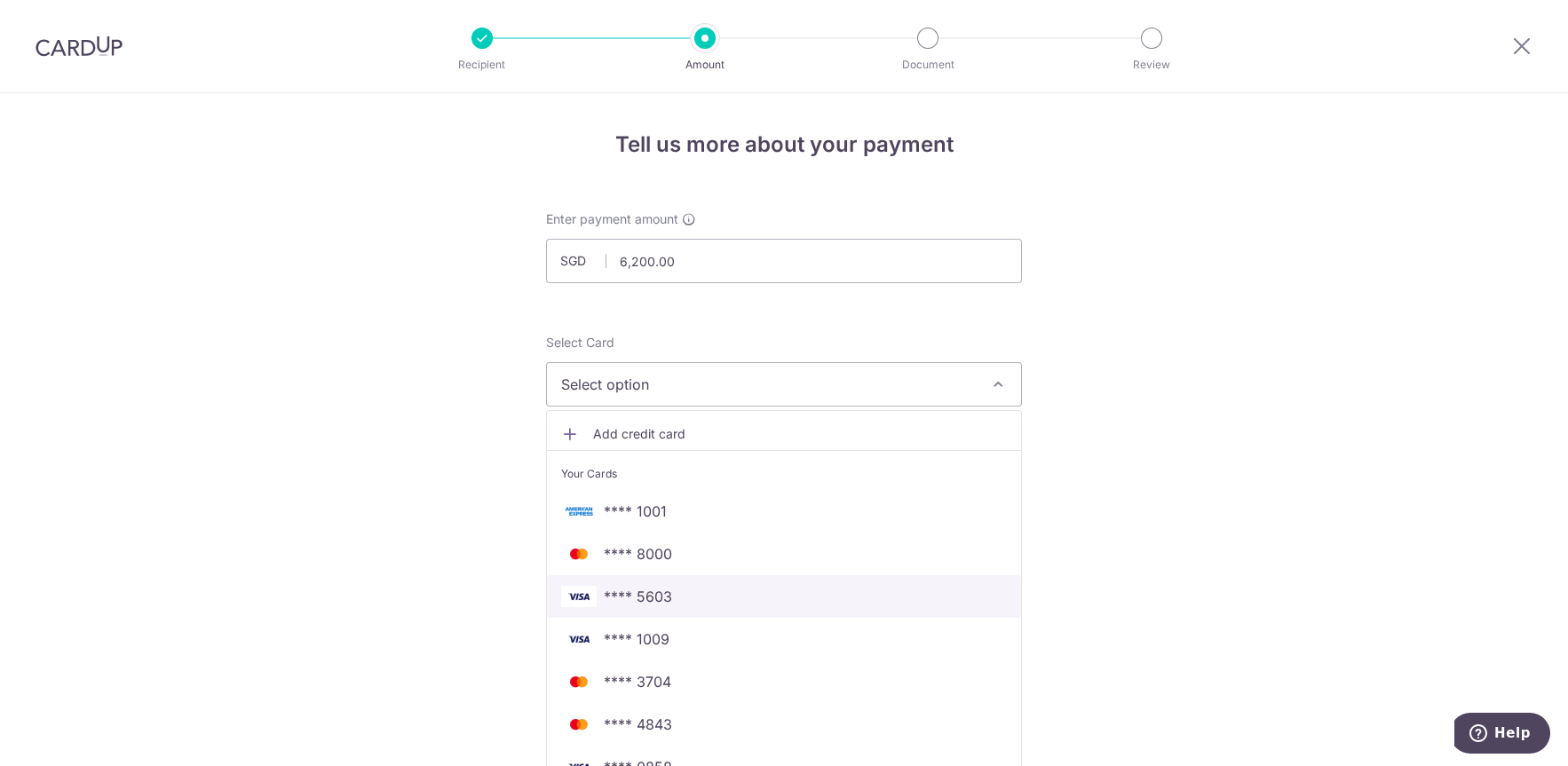
scroll to position [379, 0]
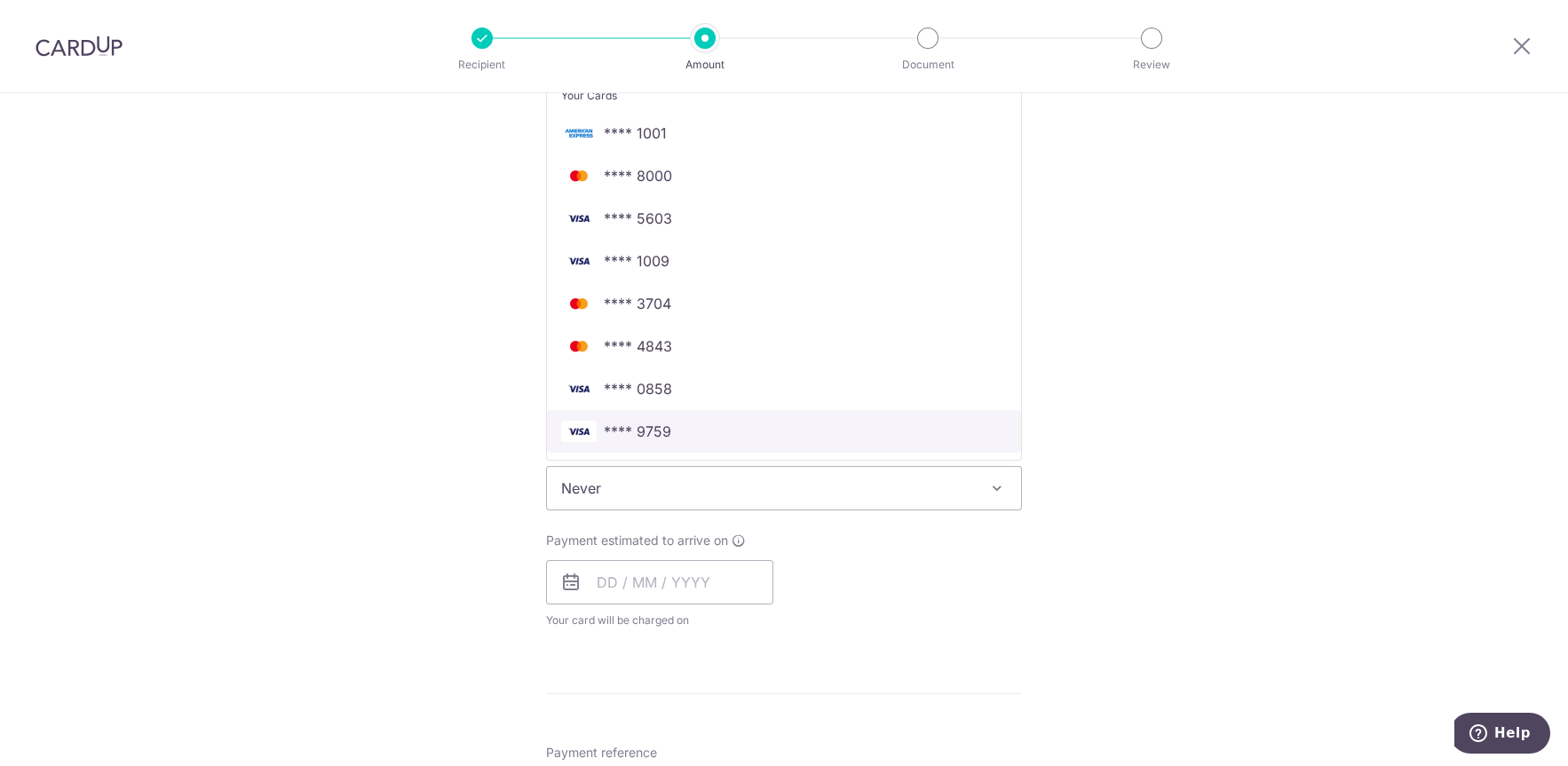
click at [648, 422] on span "**** 9759" at bounding box center [637, 431] width 67 height 21
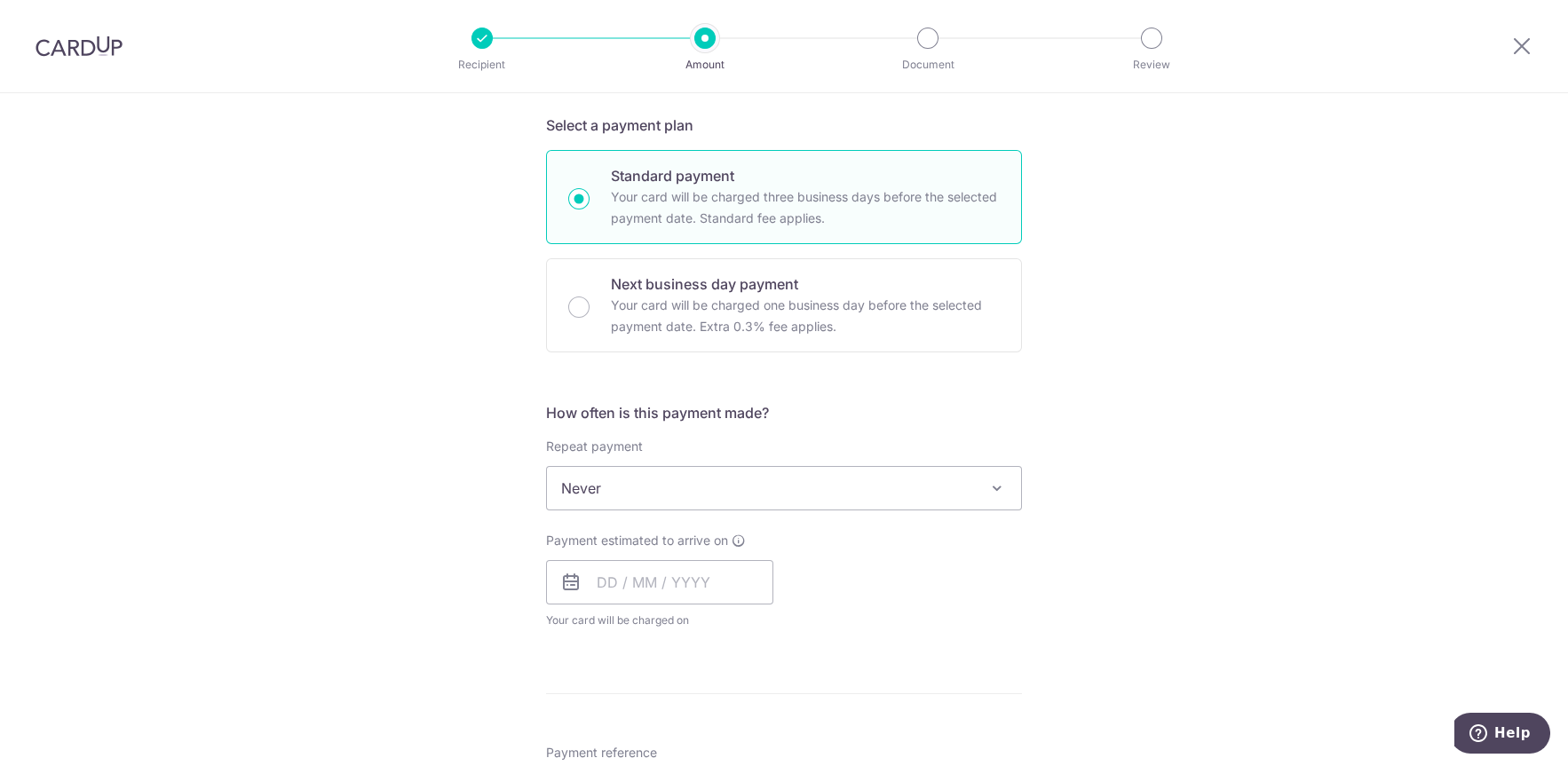
click at [440, 421] on div "Tell us more about your payment Enter payment amount SGD 6,200.00 6200.00 Recip…" at bounding box center [784, 577] width 1568 height 1725
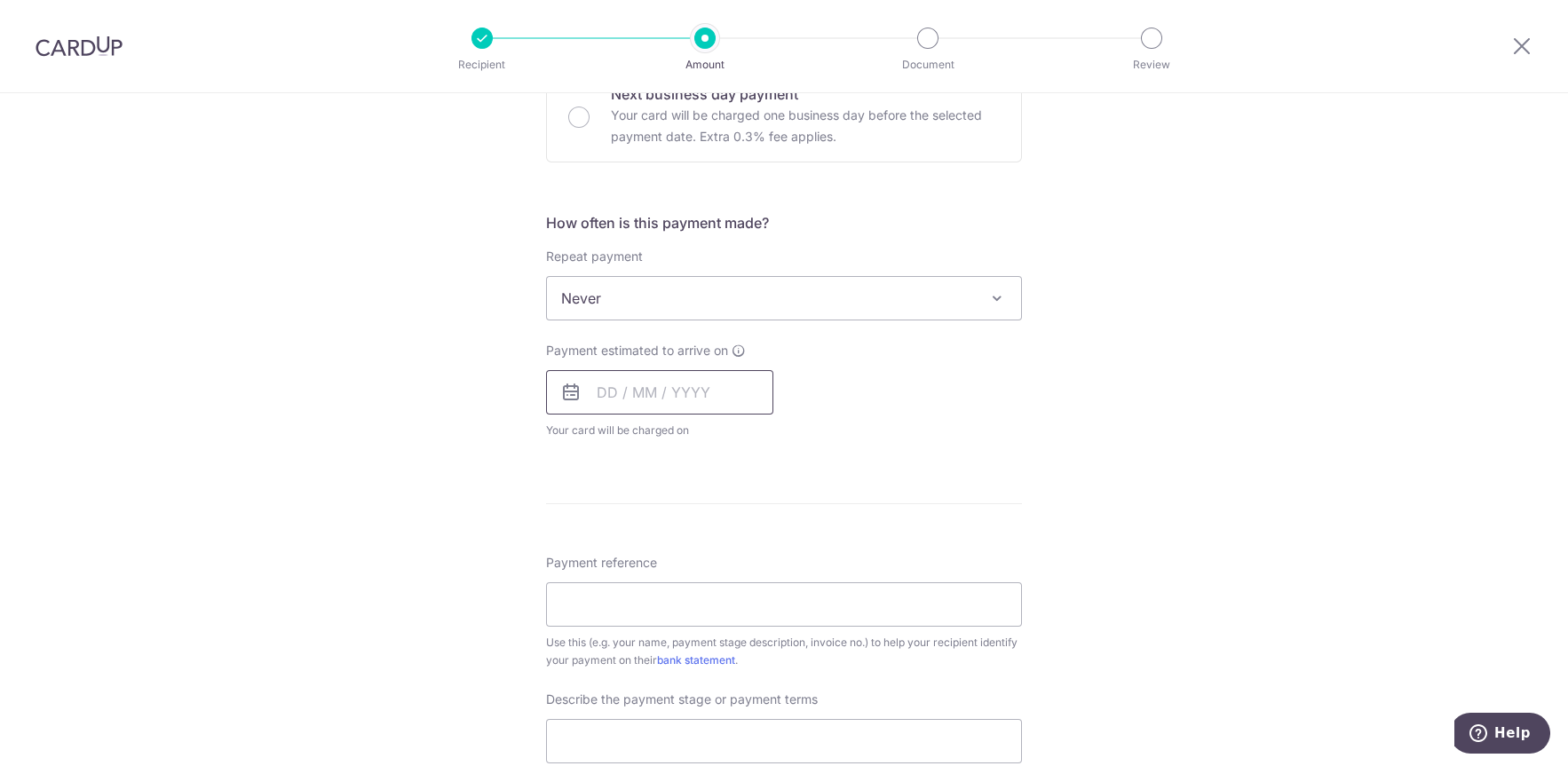
click at [626, 399] on input "text" at bounding box center [659, 392] width 227 height 45
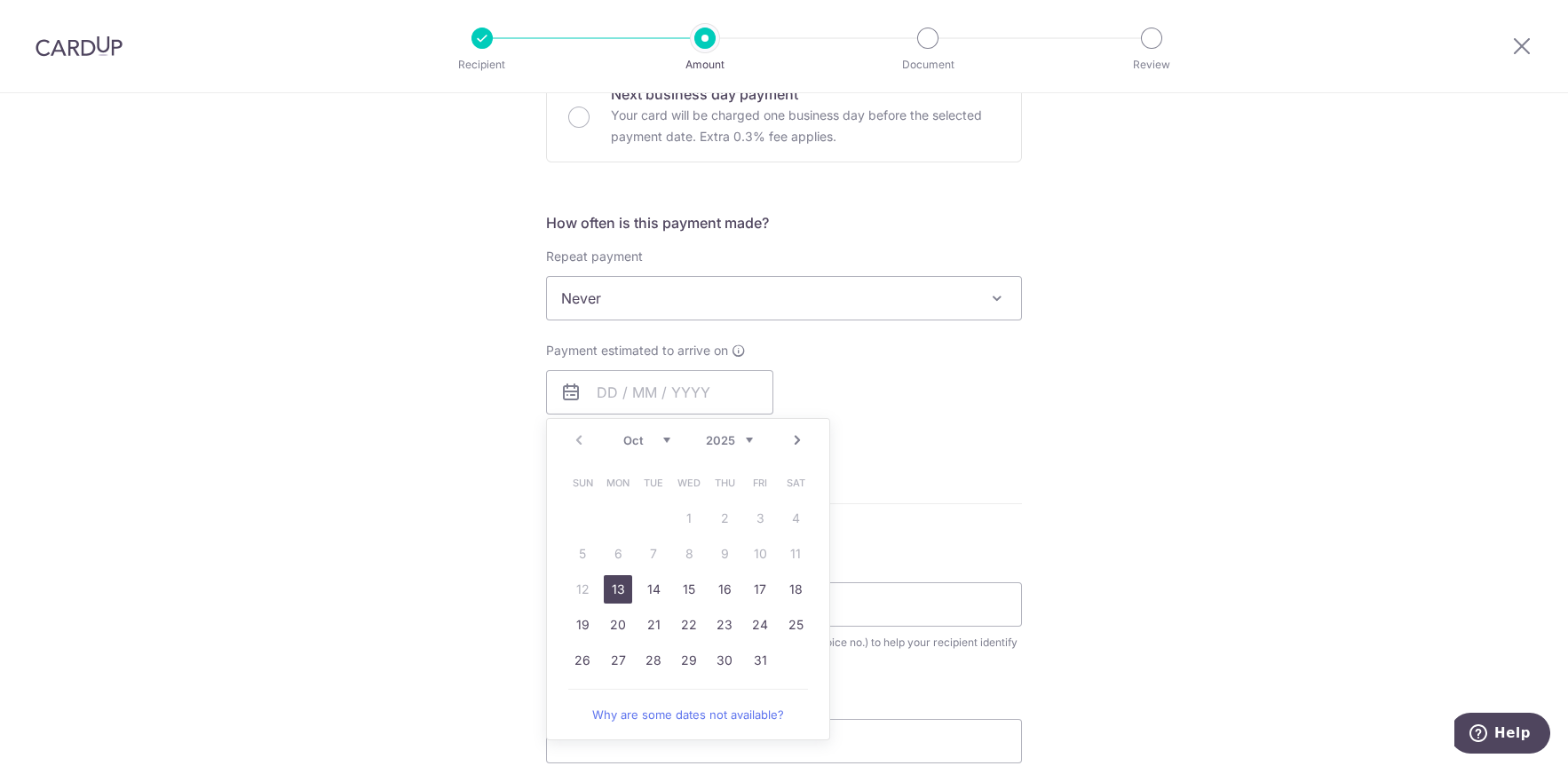
click at [612, 584] on link "13" at bounding box center [617, 589] width 29 height 29
type input "[DATE]"
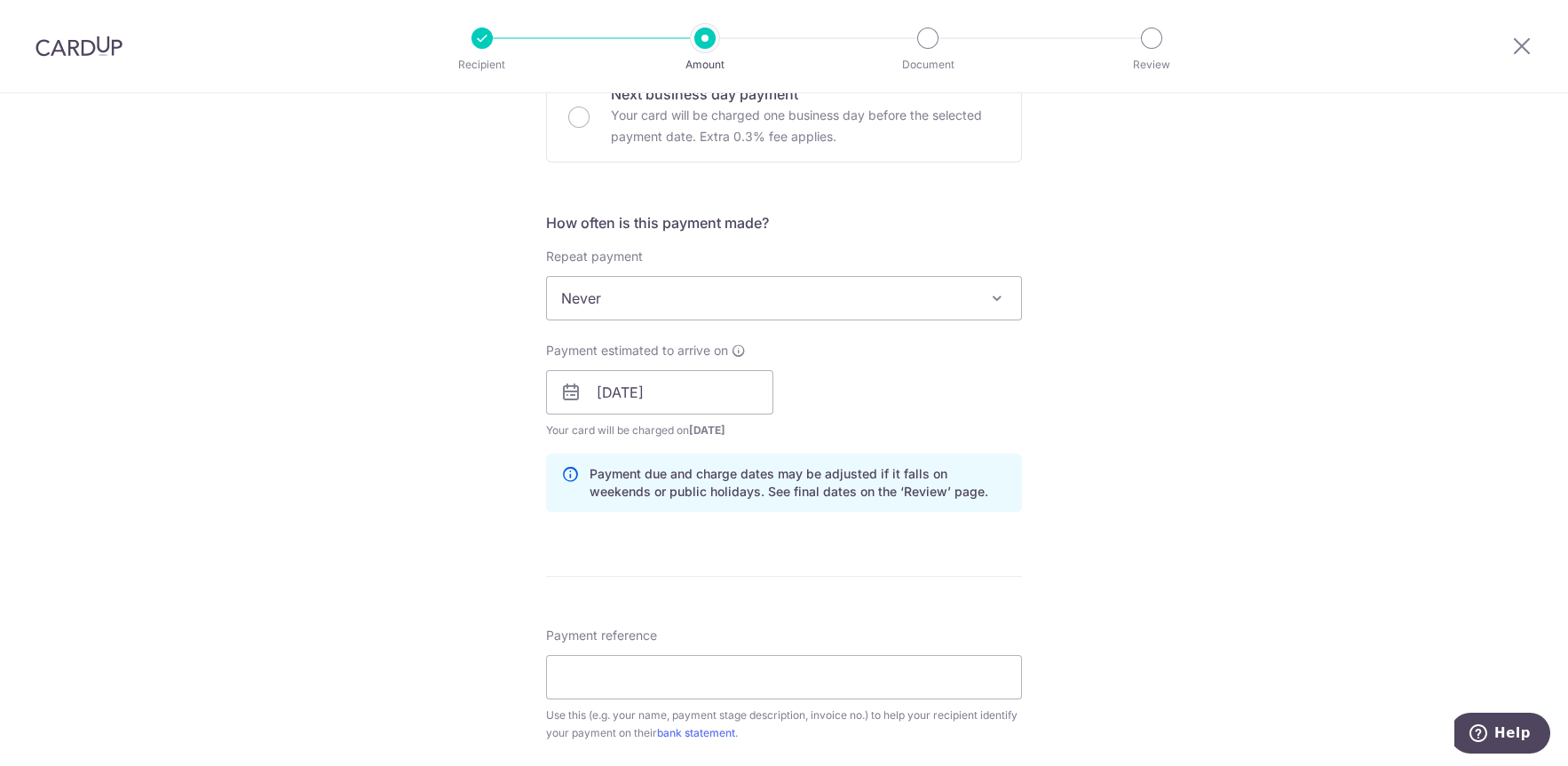
click at [612, 591] on form "Enter payment amount SGD 6,200.00 6200.00 Recipient added successfully! Select …" at bounding box center [784, 441] width 476 height 1597
click at [382, 507] on div "Tell us more about your payment Enter payment amount SGD 6,200.00 6200.00 Recip…" at bounding box center [784, 424] width 1568 height 1798
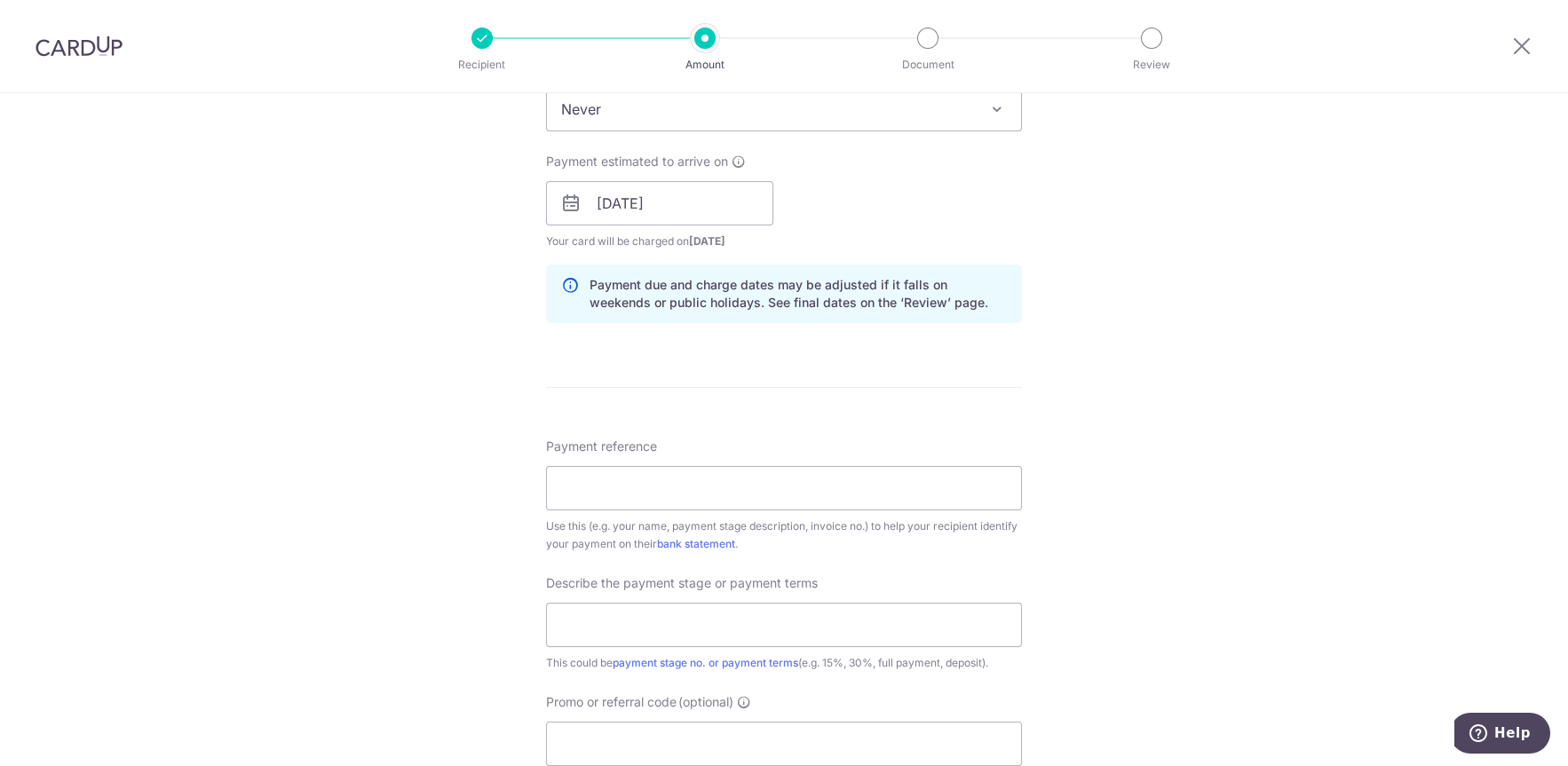
scroll to position [946, 0]
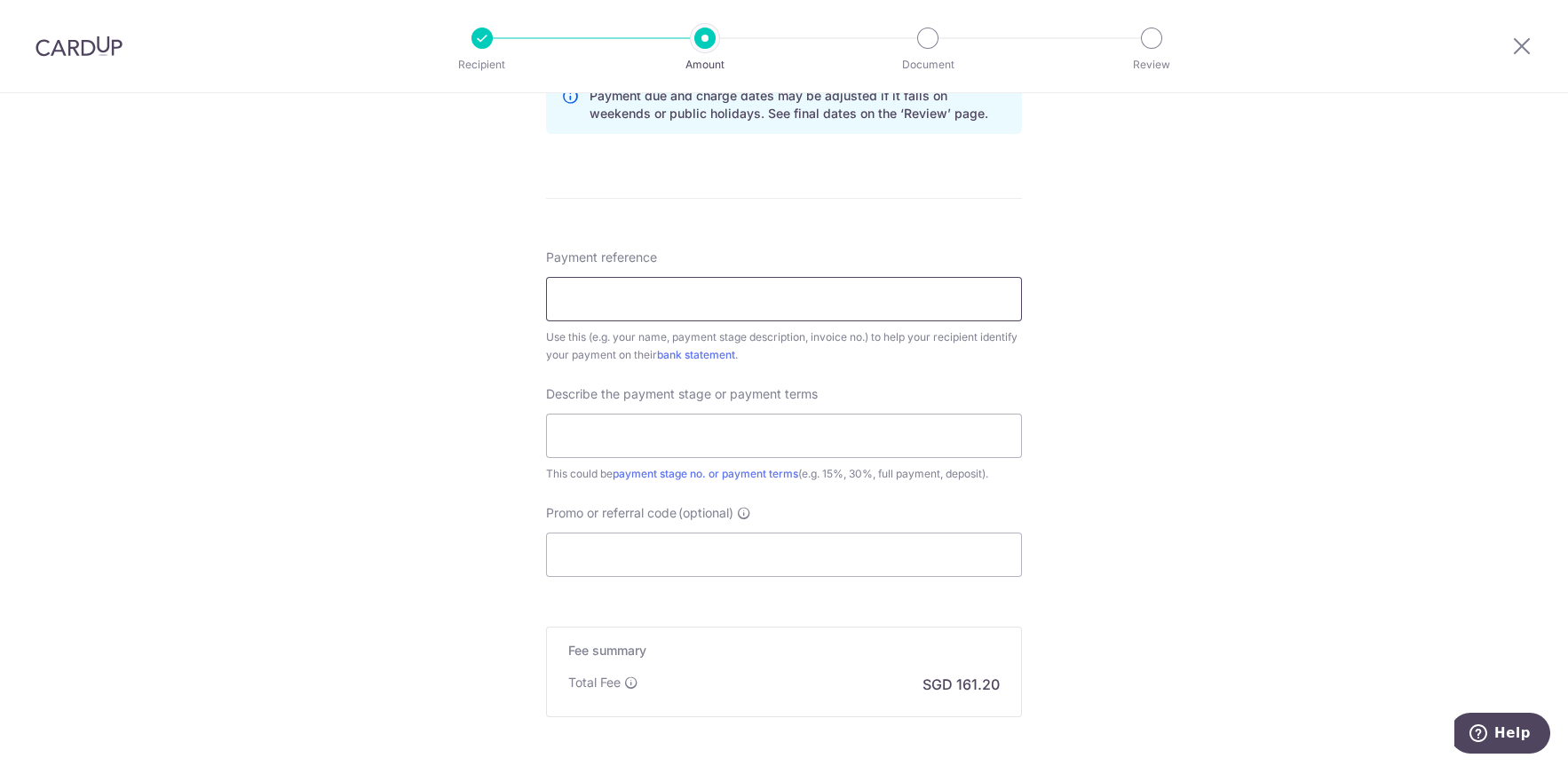
click at [595, 303] on input "Payment reference" at bounding box center [784, 298] width 476 height 45
type input "k"
click at [245, 472] on div "Tell us more about your payment Enter payment amount SGD 6,200.00 6200.00 Recip…" at bounding box center [784, 46] width 1568 height 1798
drag, startPoint x: 688, startPoint y: 296, endPoint x: 750, endPoint y: 298, distance: 62.0
click at [750, 298] on input "Krishna 273D 2ND PAYMENT" at bounding box center [784, 298] width 476 height 45
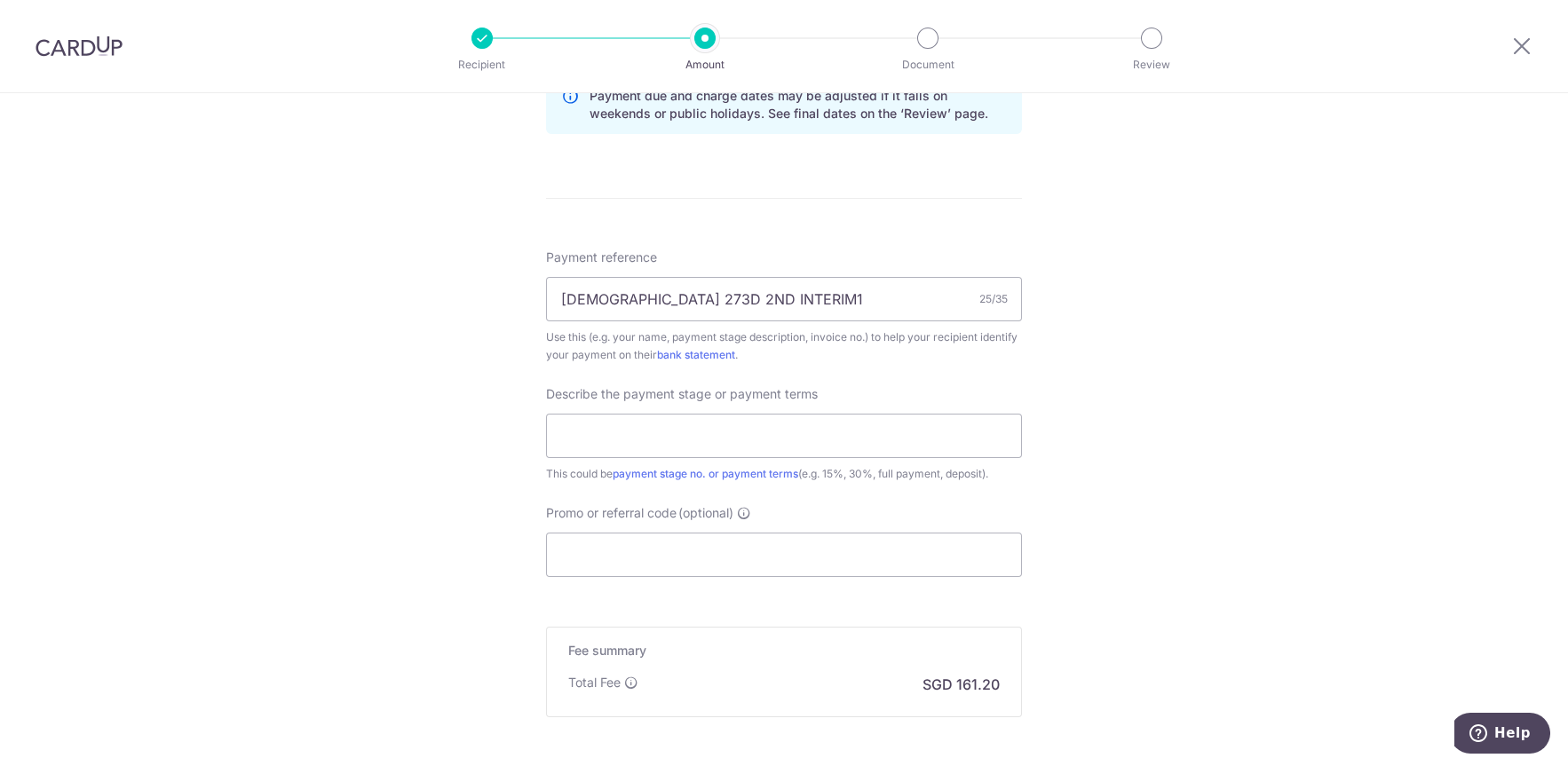
click at [297, 444] on div "Tell us more about your payment Enter payment amount SGD 6,200.00 6200.00 Recip…" at bounding box center [784, 46] width 1568 height 1798
click at [656, 294] on input "Krishna 273D 2ND INTERIM1" at bounding box center [784, 298] width 476 height 45
type input "[DEMOGRAPHIC_DATA] 273D INTERIM1"
click at [403, 499] on div "Tell us more about your payment Enter payment amount SGD 6,200.00 6200.00 Recip…" at bounding box center [784, 46] width 1568 height 1798
click at [596, 435] on input "text" at bounding box center [784, 435] width 476 height 45
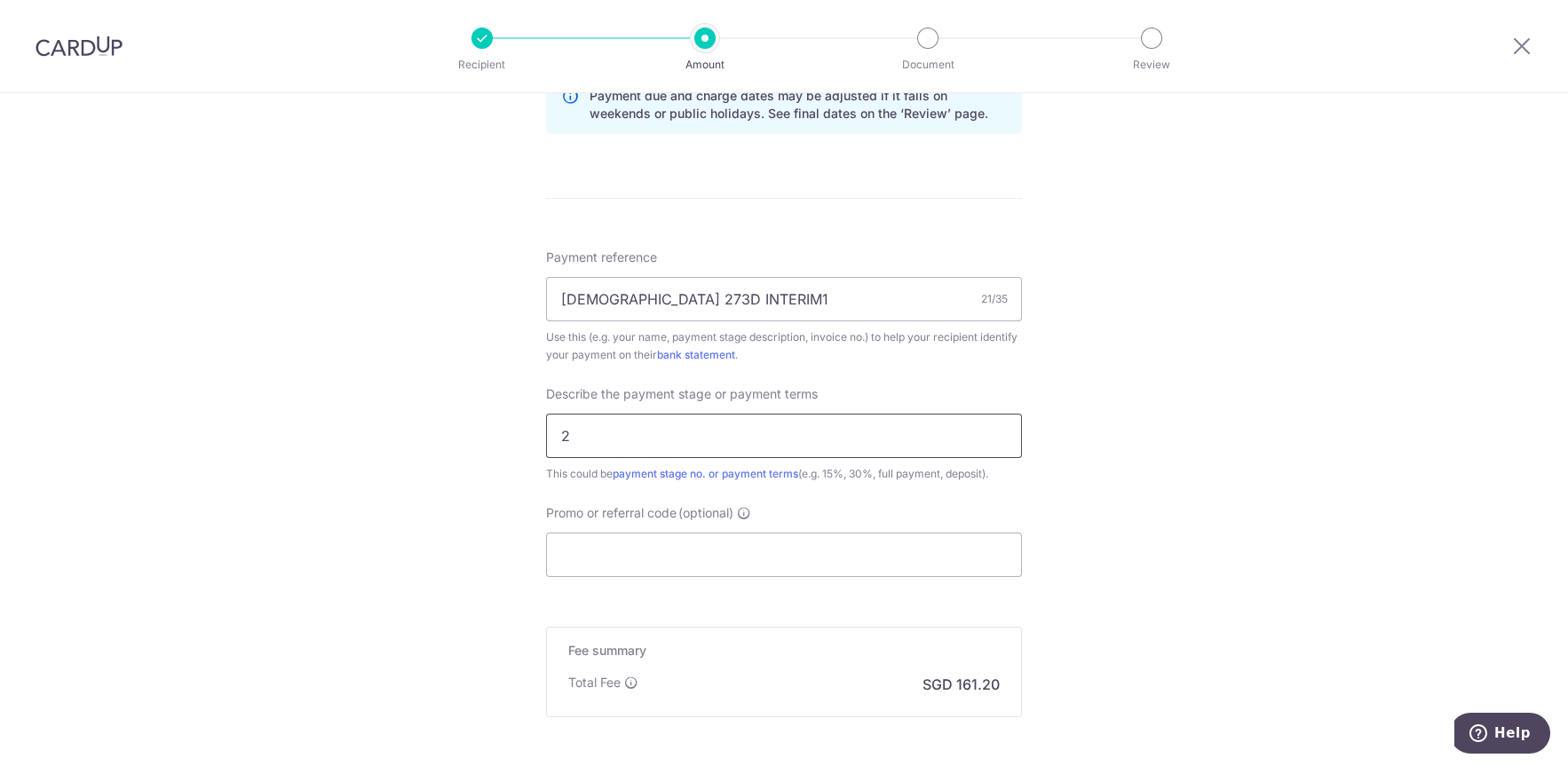
type input "2"
click at [392, 463] on div "Tell us more about your payment Enter payment amount SGD 6,200.00 6200.00 Recip…" at bounding box center [784, 46] width 1568 height 1798
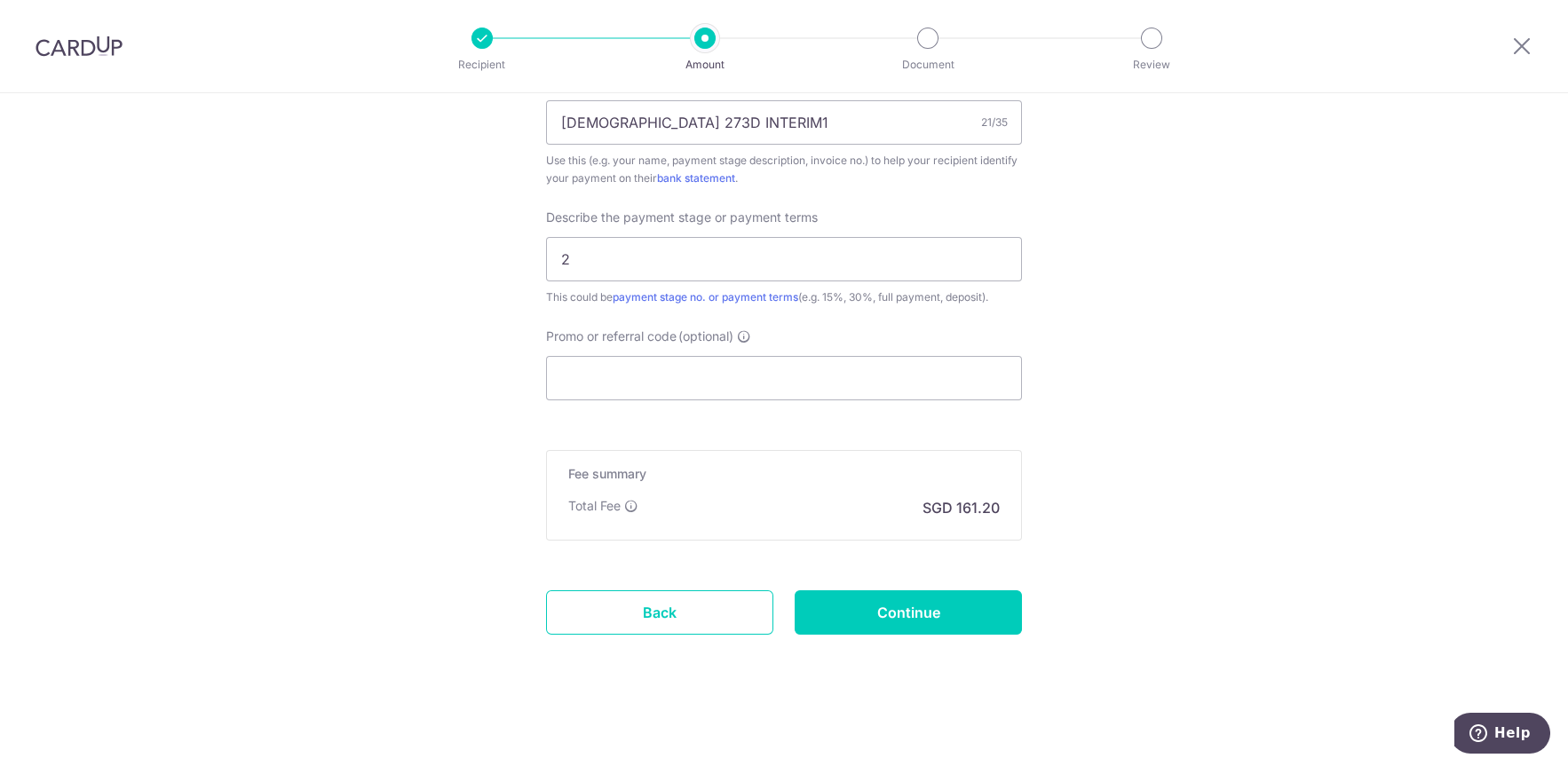
scroll to position [1028, 0]
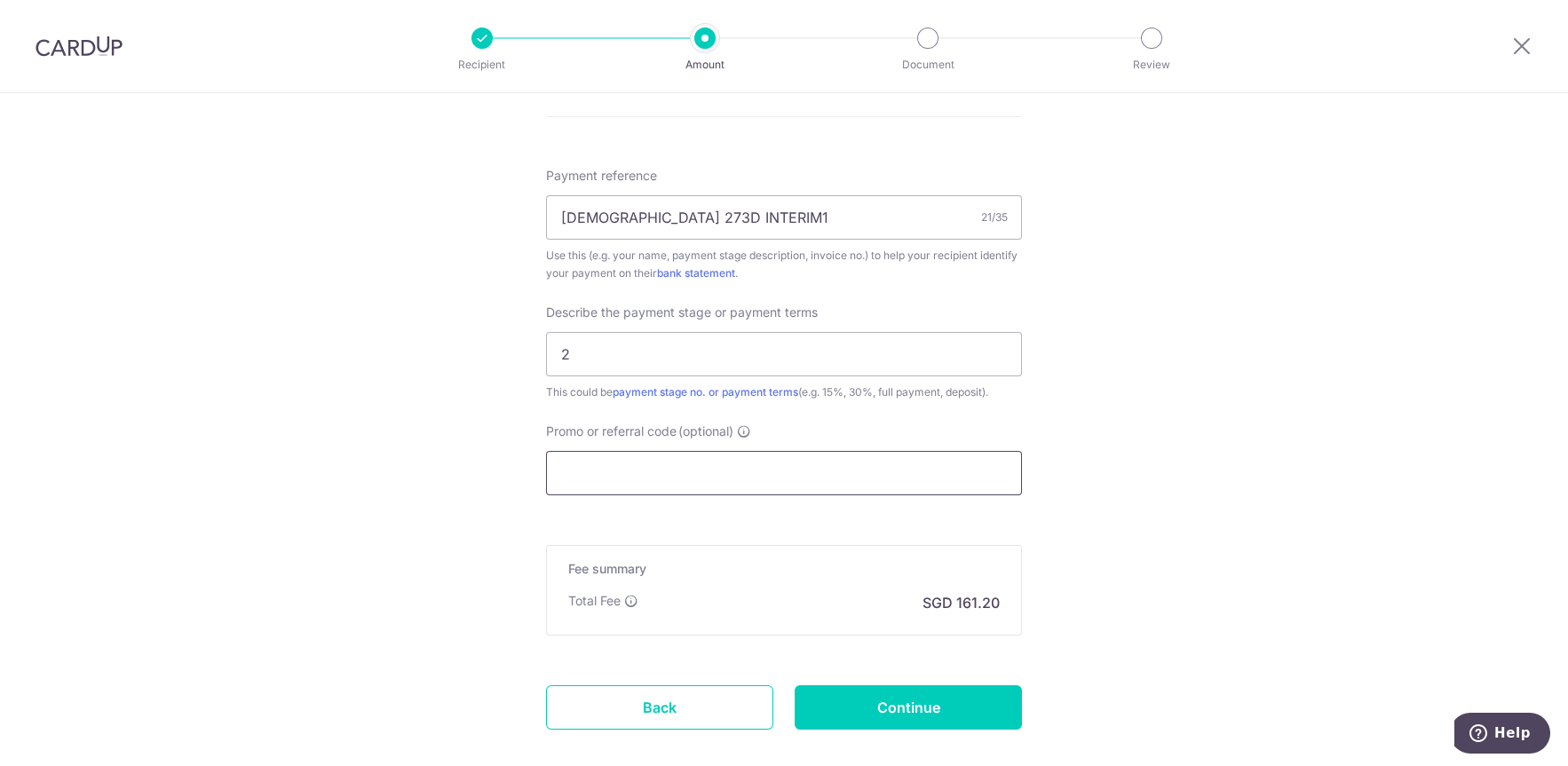
click at [642, 470] on input "Promo or referral code (optional)" at bounding box center [784, 473] width 476 height 45
paste input "RENO25ONE"
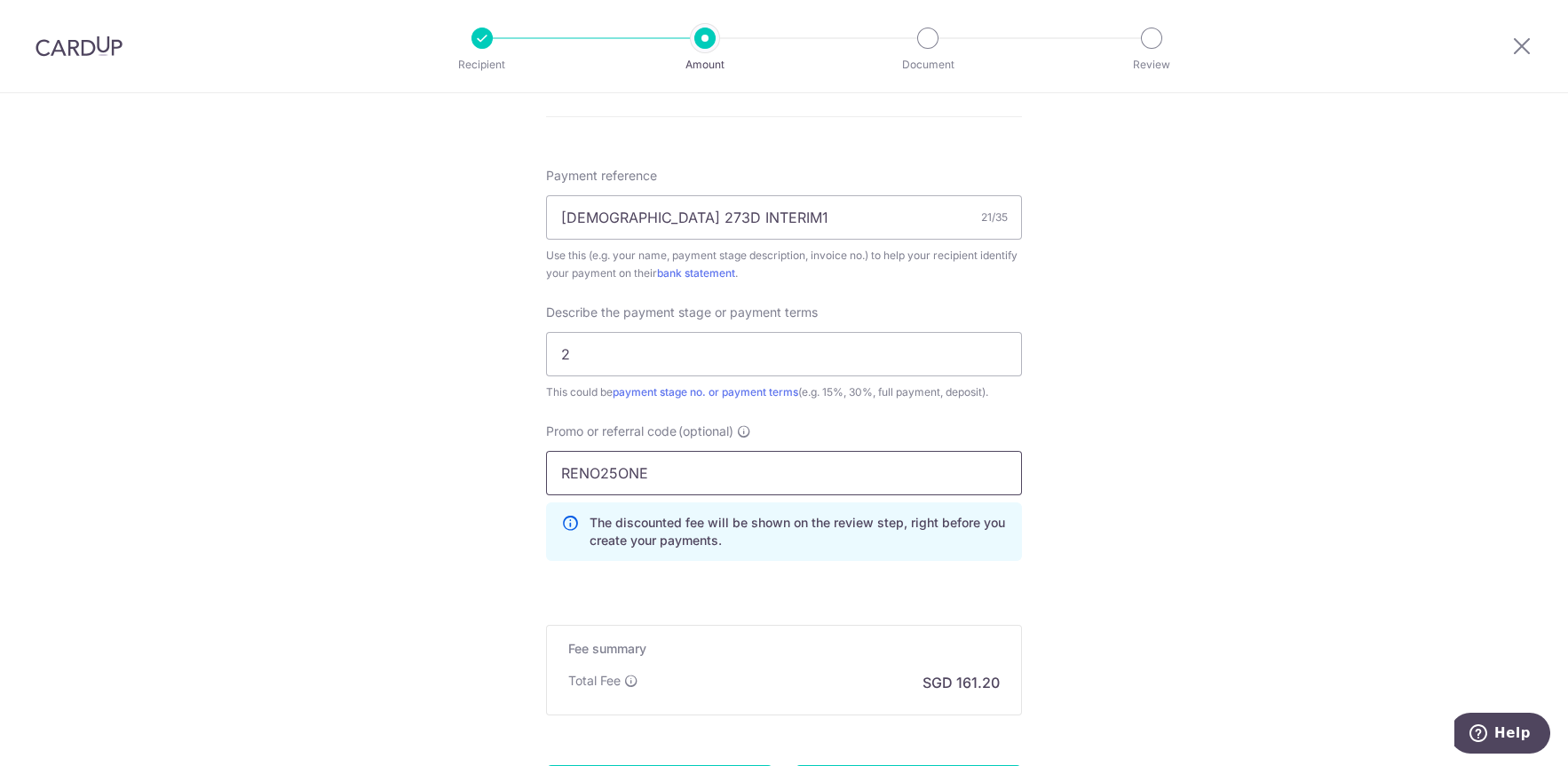
type input "RENO25ONE"
click at [454, 497] on div "Tell us more about your payment Enter payment amount SGD 6,200.00 6200.00 Recip…" at bounding box center [784, 4] width 1568 height 1878
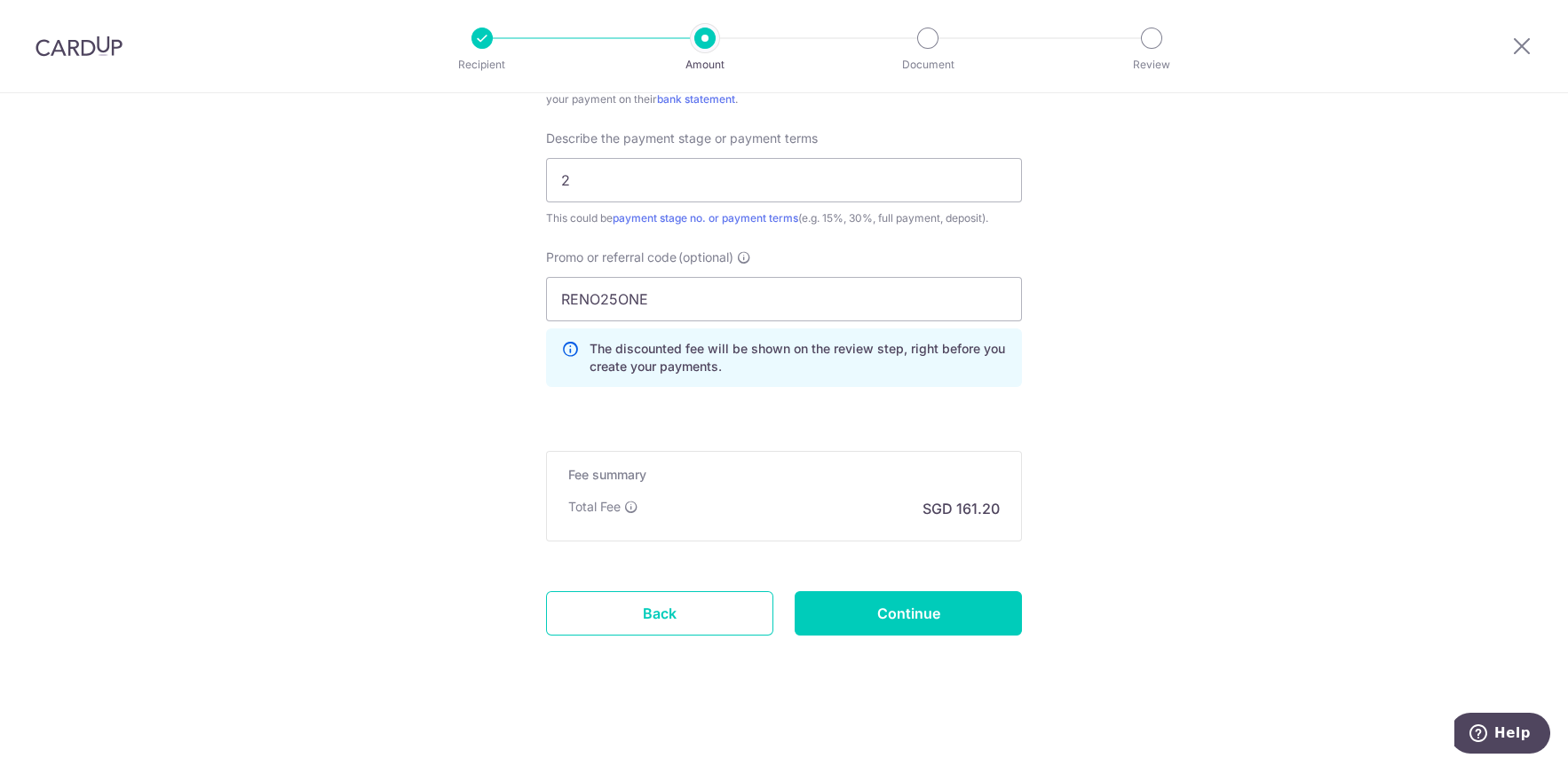
scroll to position [1202, 0]
click at [843, 601] on input "Continue" at bounding box center [908, 613] width 227 height 45
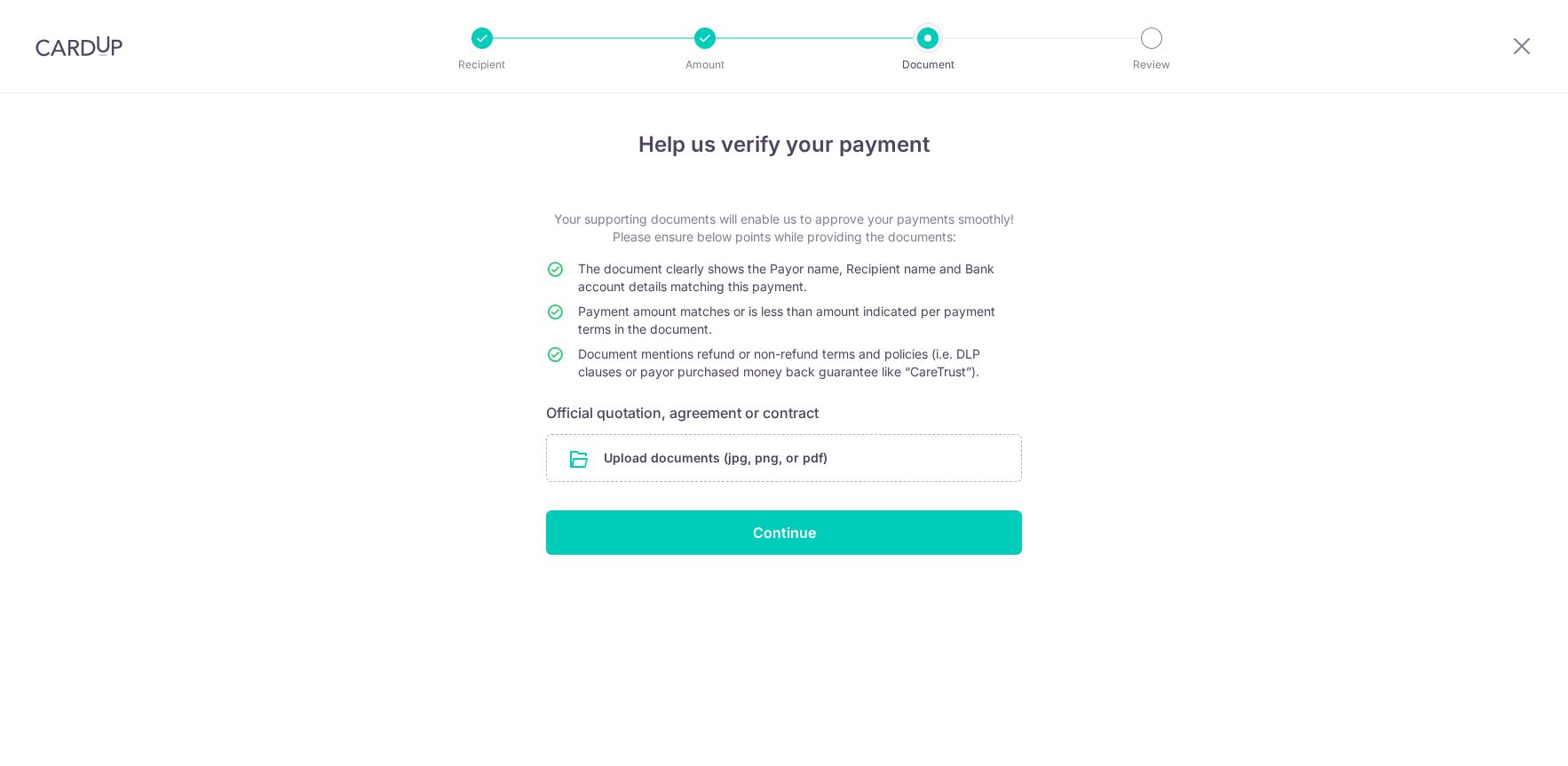
click at [568, 461] on input "file" at bounding box center [784, 458] width 474 height 47
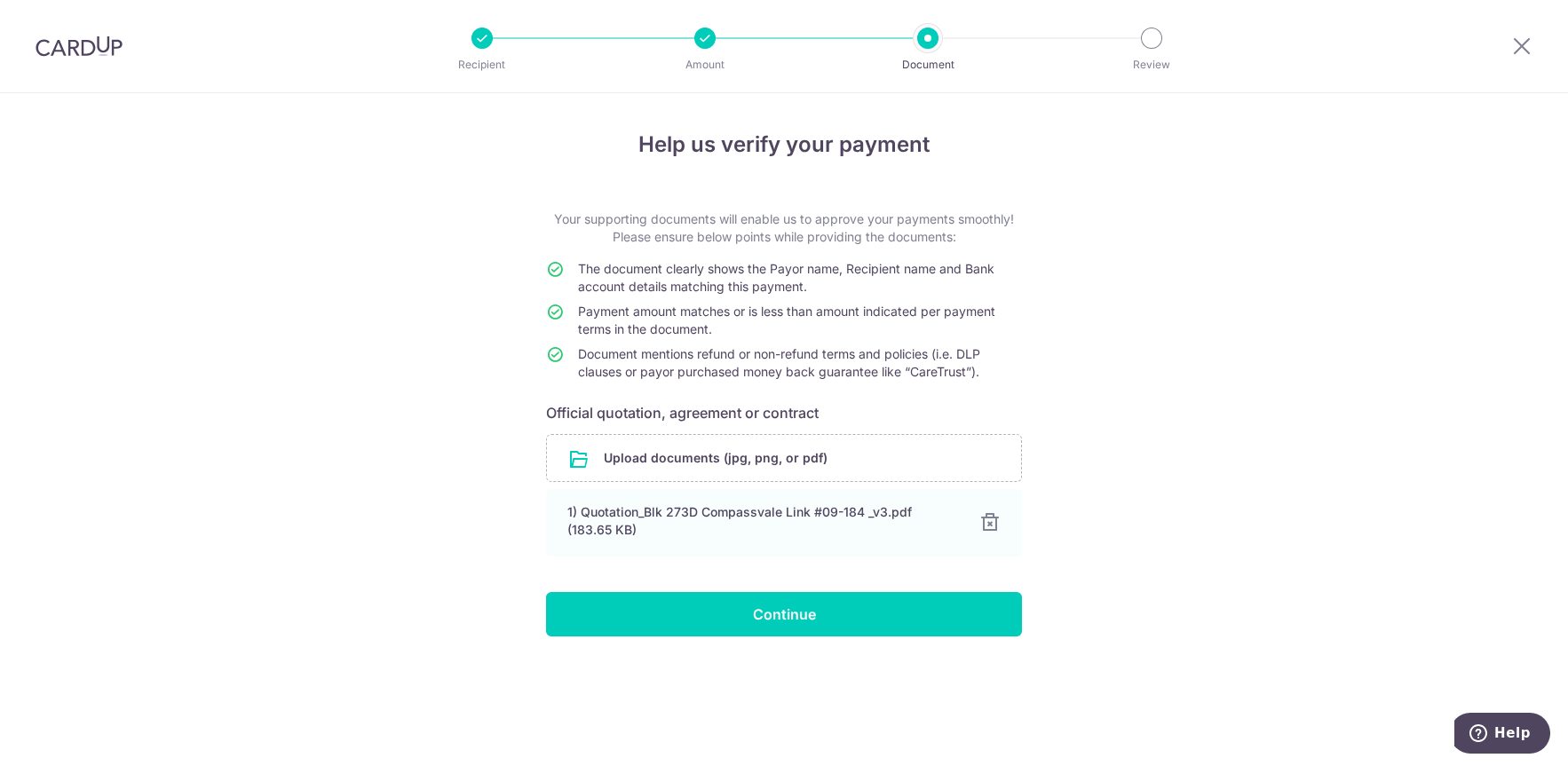
click at [345, 421] on div "Help us verify your payment Your supporting documents will enable us to approve…" at bounding box center [784, 429] width 1568 height 673
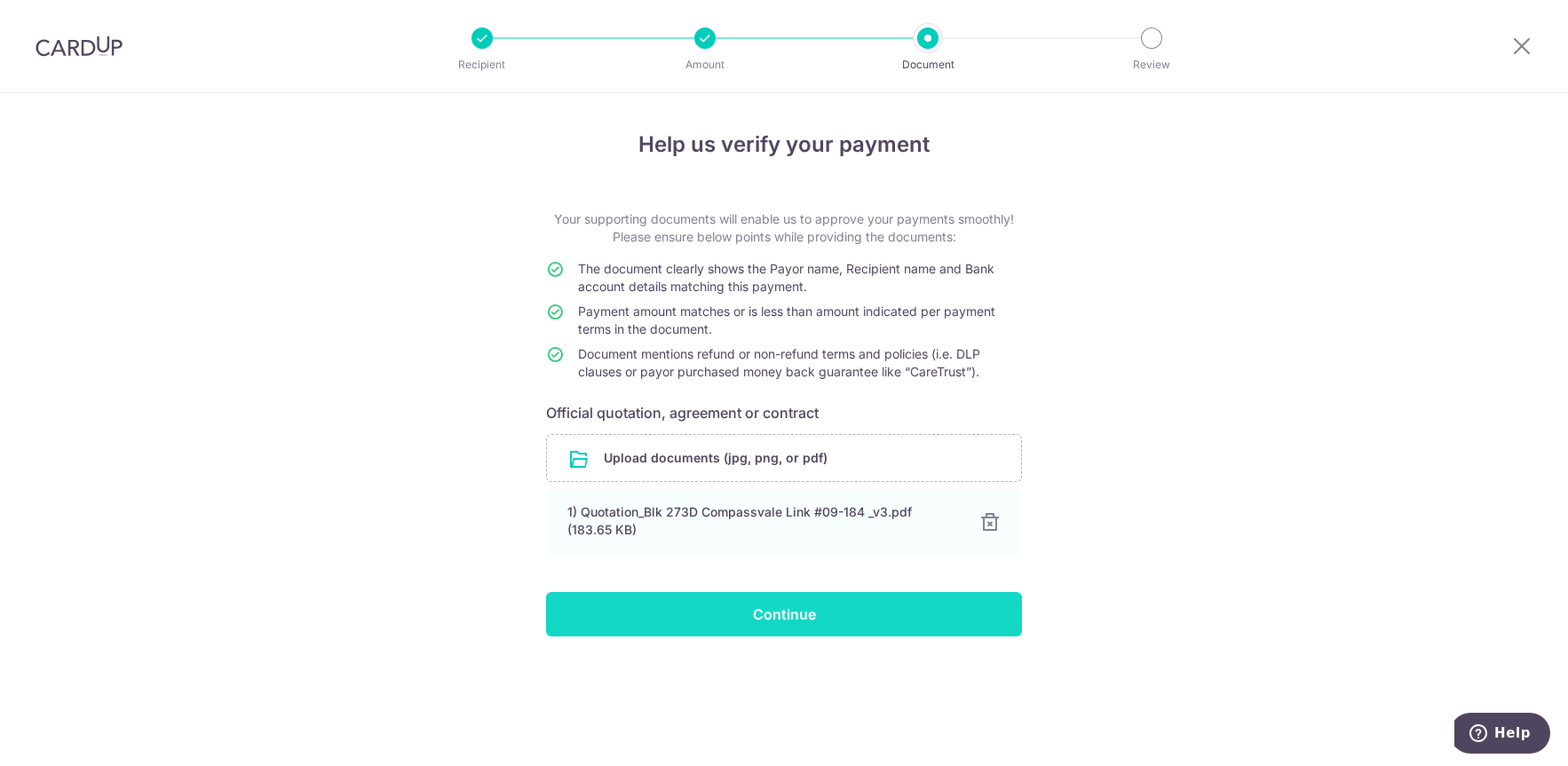
click at [694, 607] on input "Continue" at bounding box center [784, 613] width 476 height 45
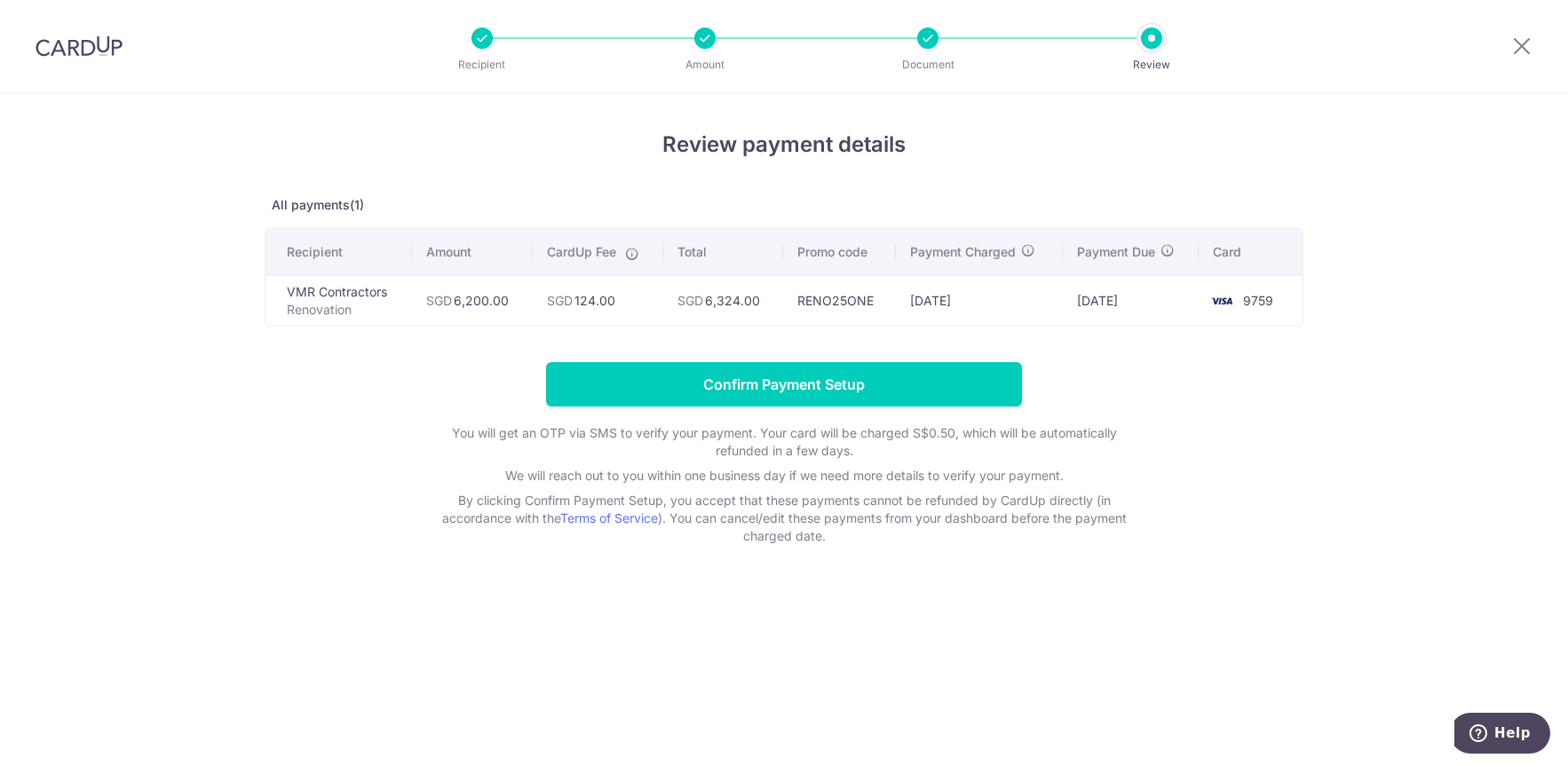
click at [333, 427] on form "Confirm Payment Setup You will get an OTP via SMS to verify your payment. Your …" at bounding box center [784, 453] width 1039 height 183
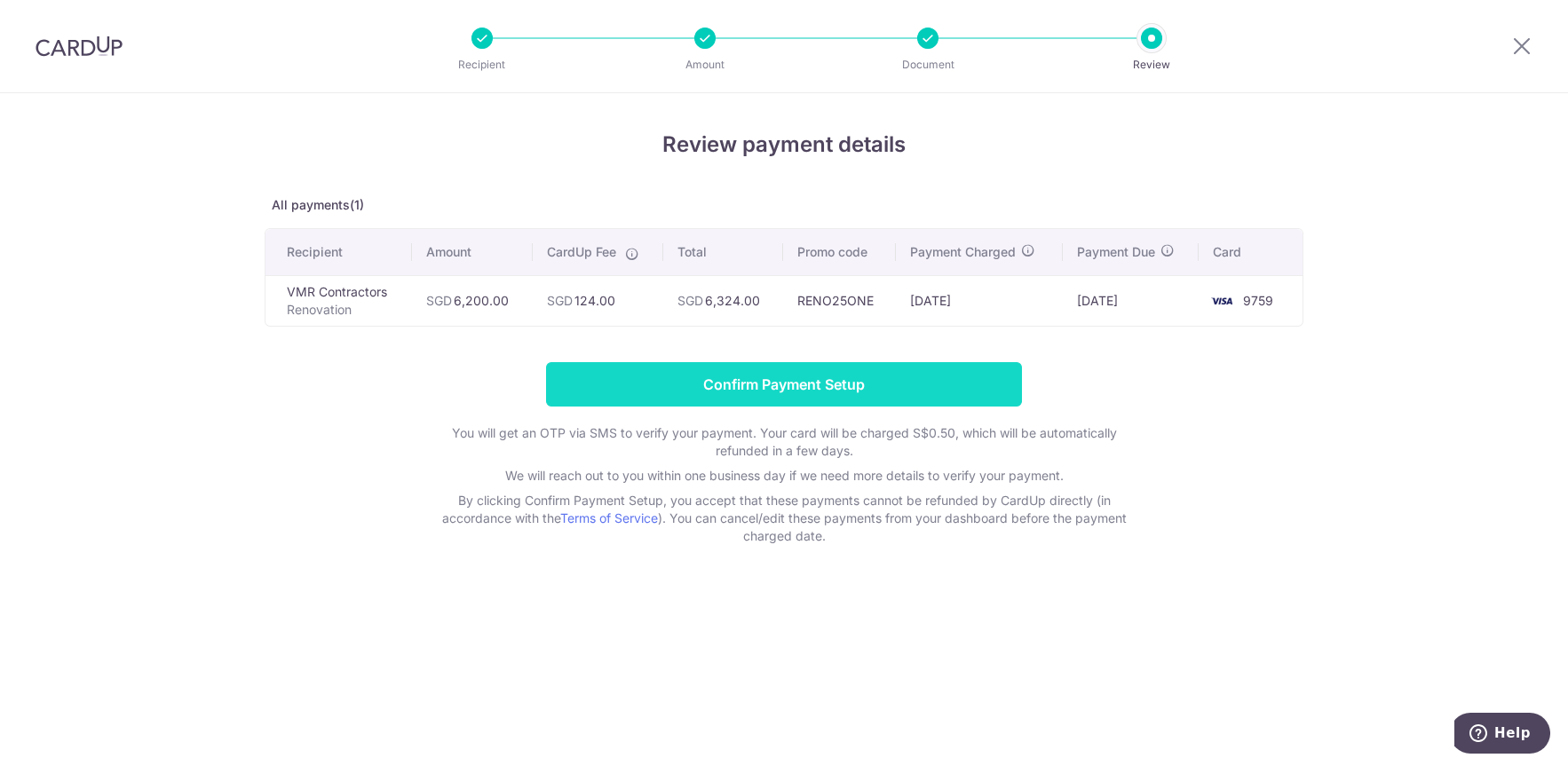
click at [722, 387] on input "Confirm Payment Setup" at bounding box center [784, 383] width 476 height 45
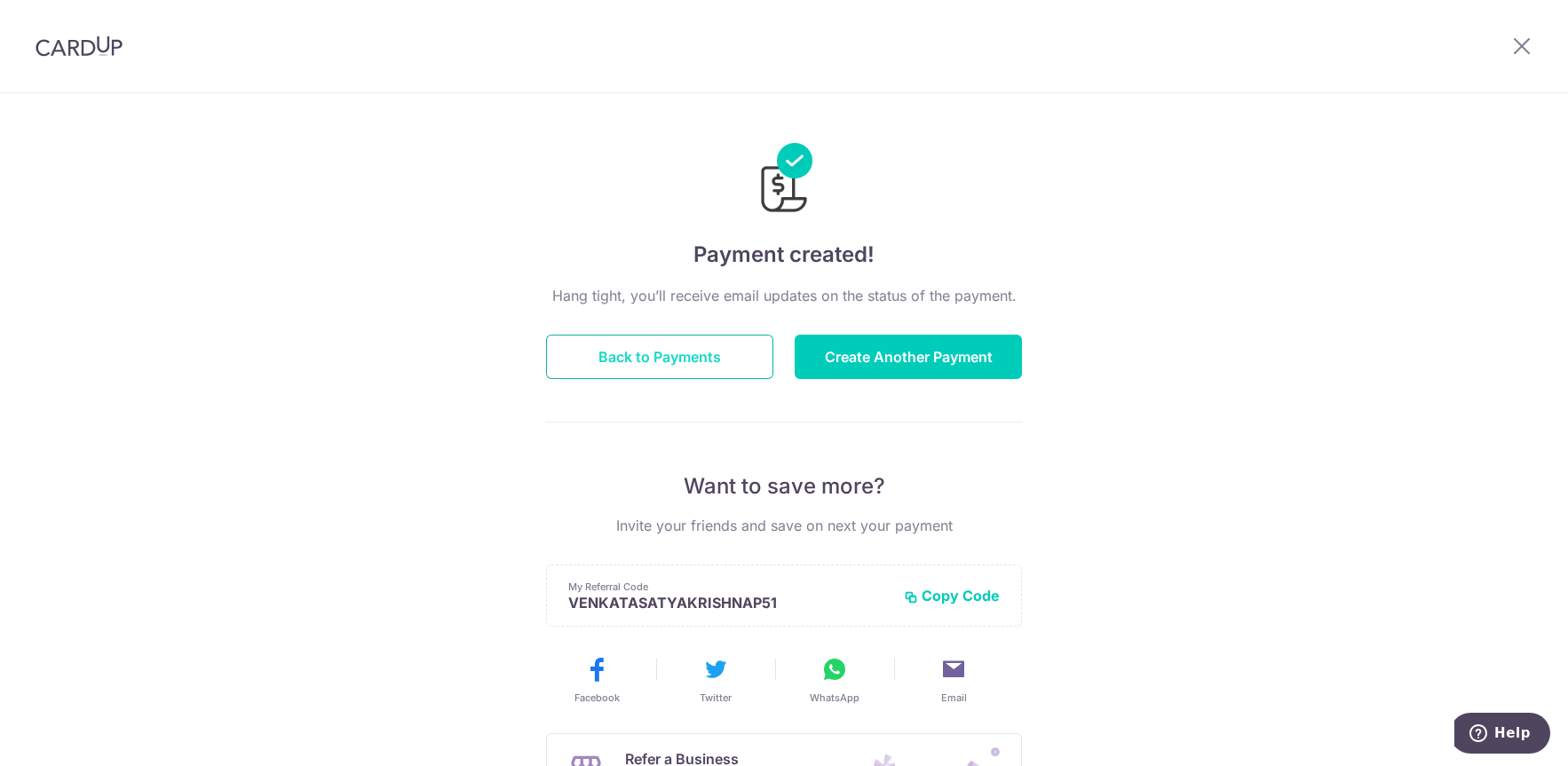
click at [581, 363] on button "Back to Payments" at bounding box center [659, 357] width 227 height 45
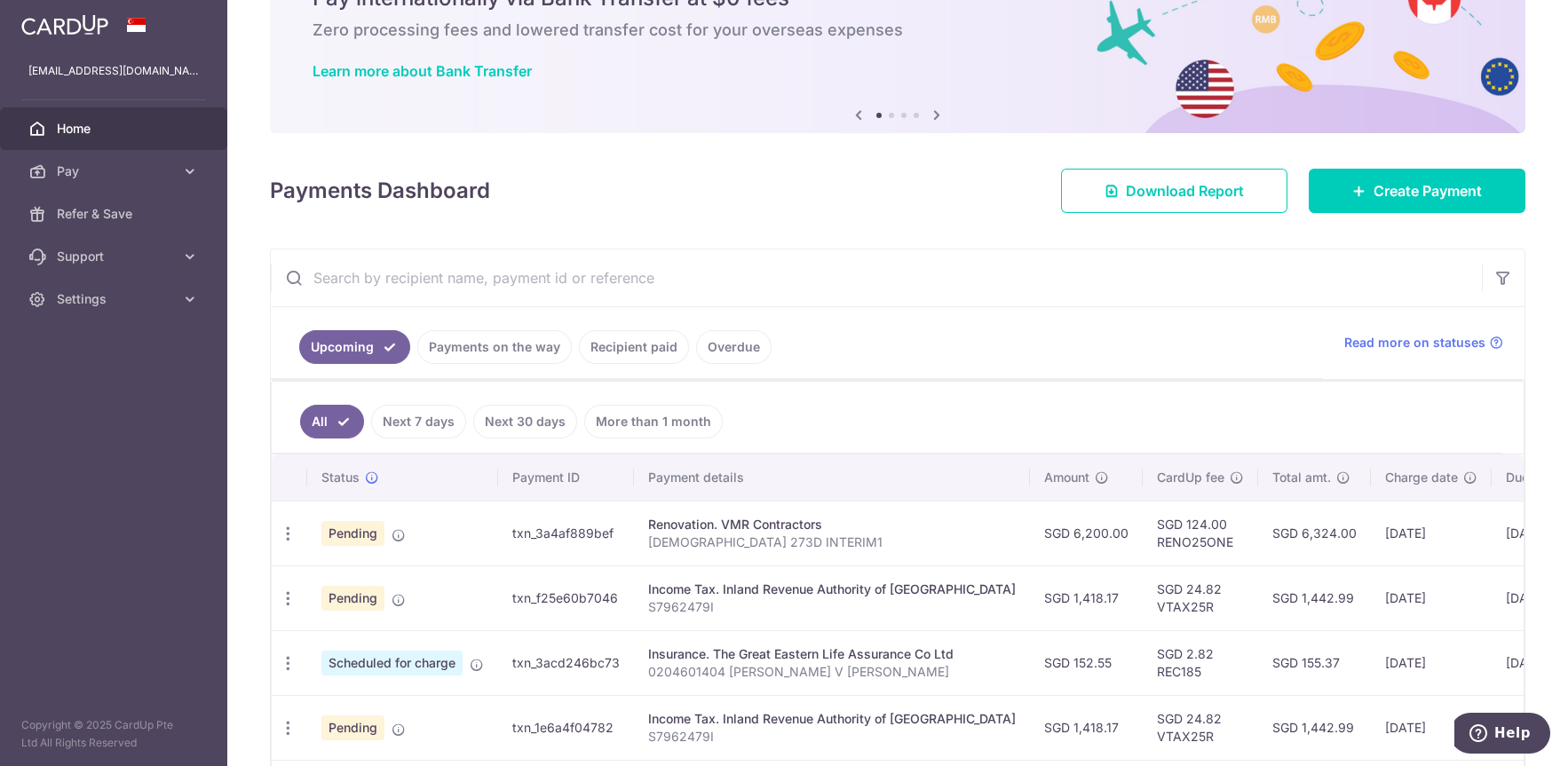
scroll to position [189, 0]
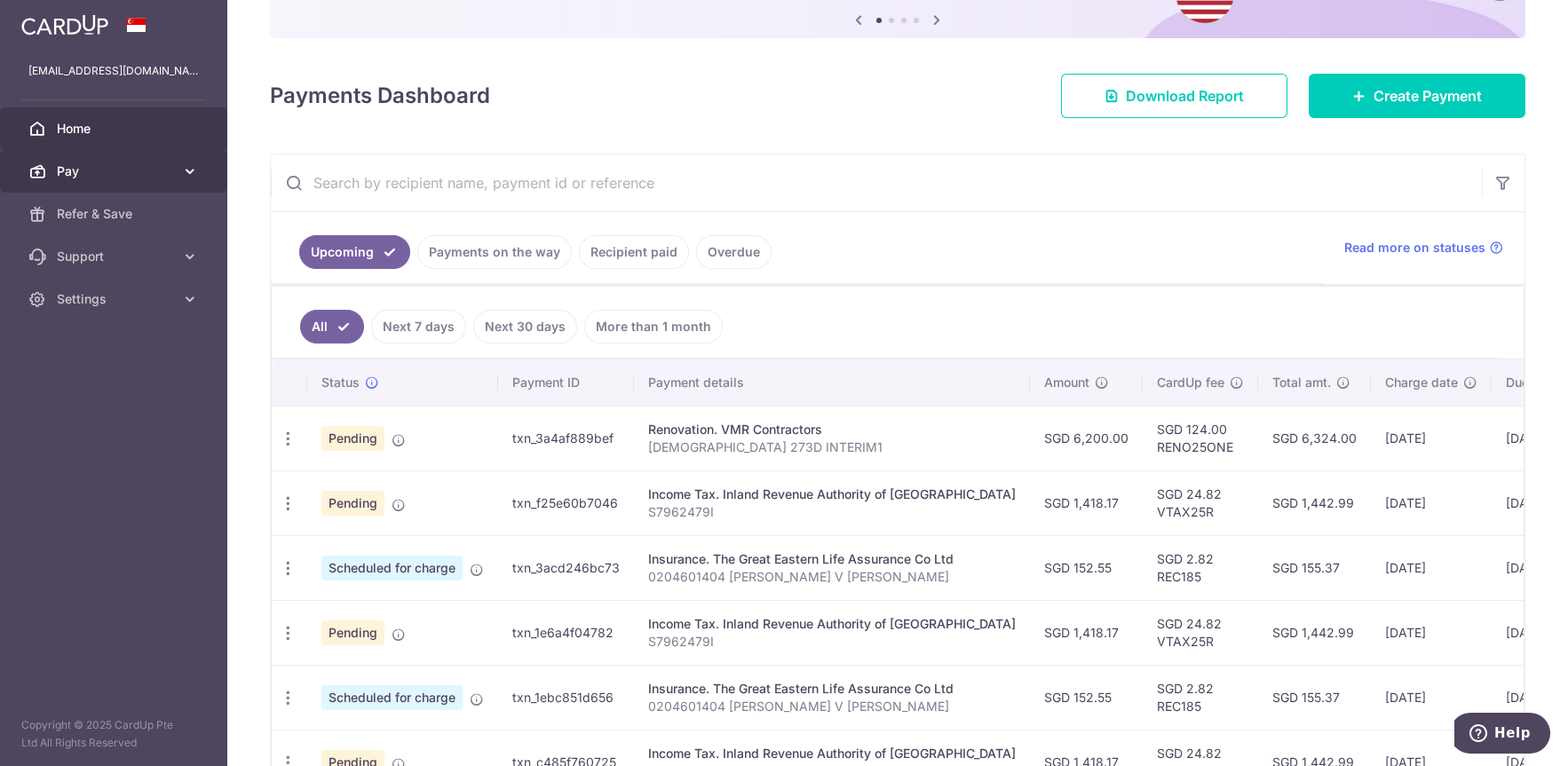
click at [80, 175] on span "Pay" at bounding box center [115, 171] width 117 height 18
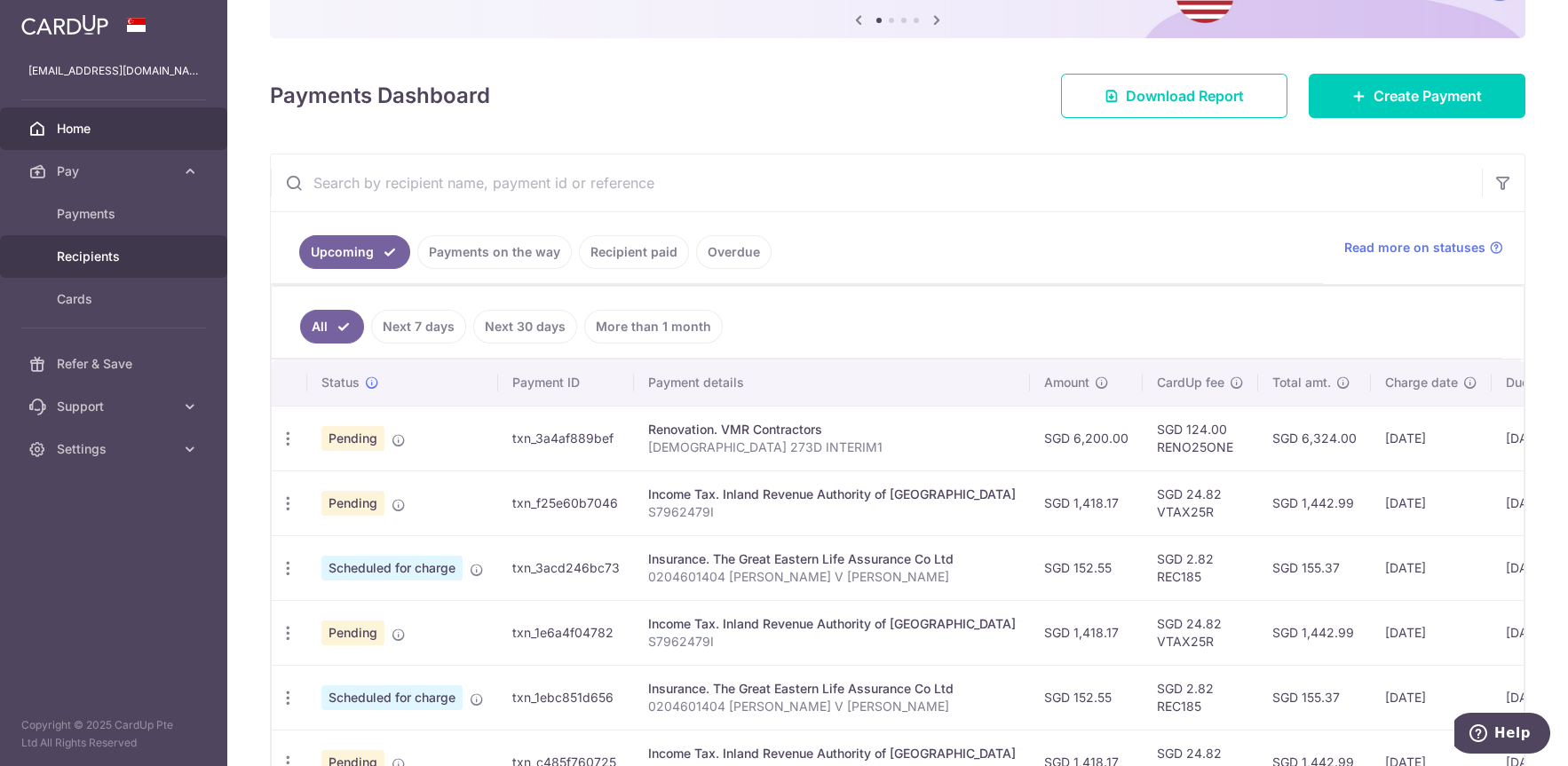
click at [92, 256] on span "Recipients" at bounding box center [115, 257] width 117 height 18
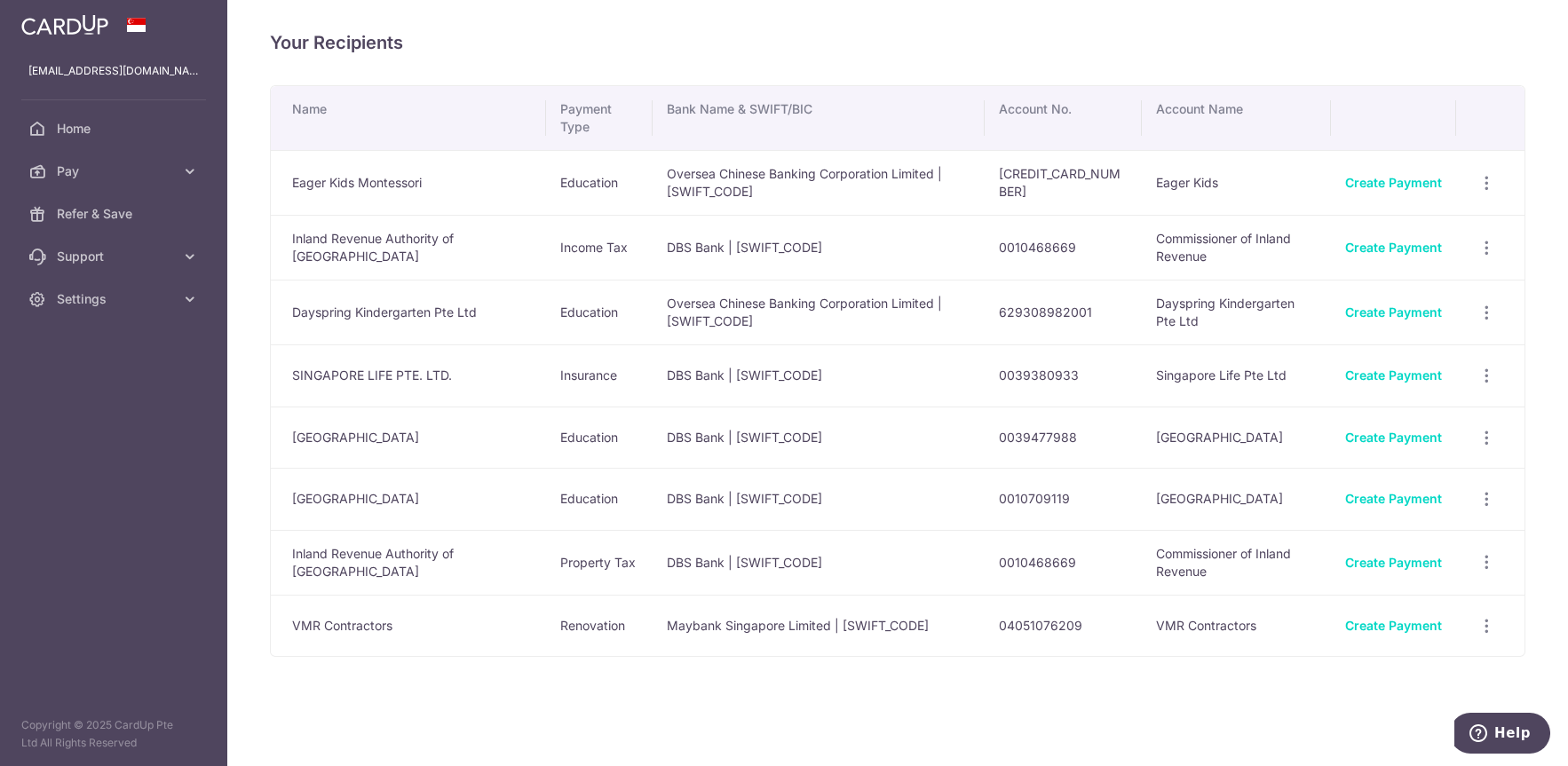
scroll to position [8, 0]
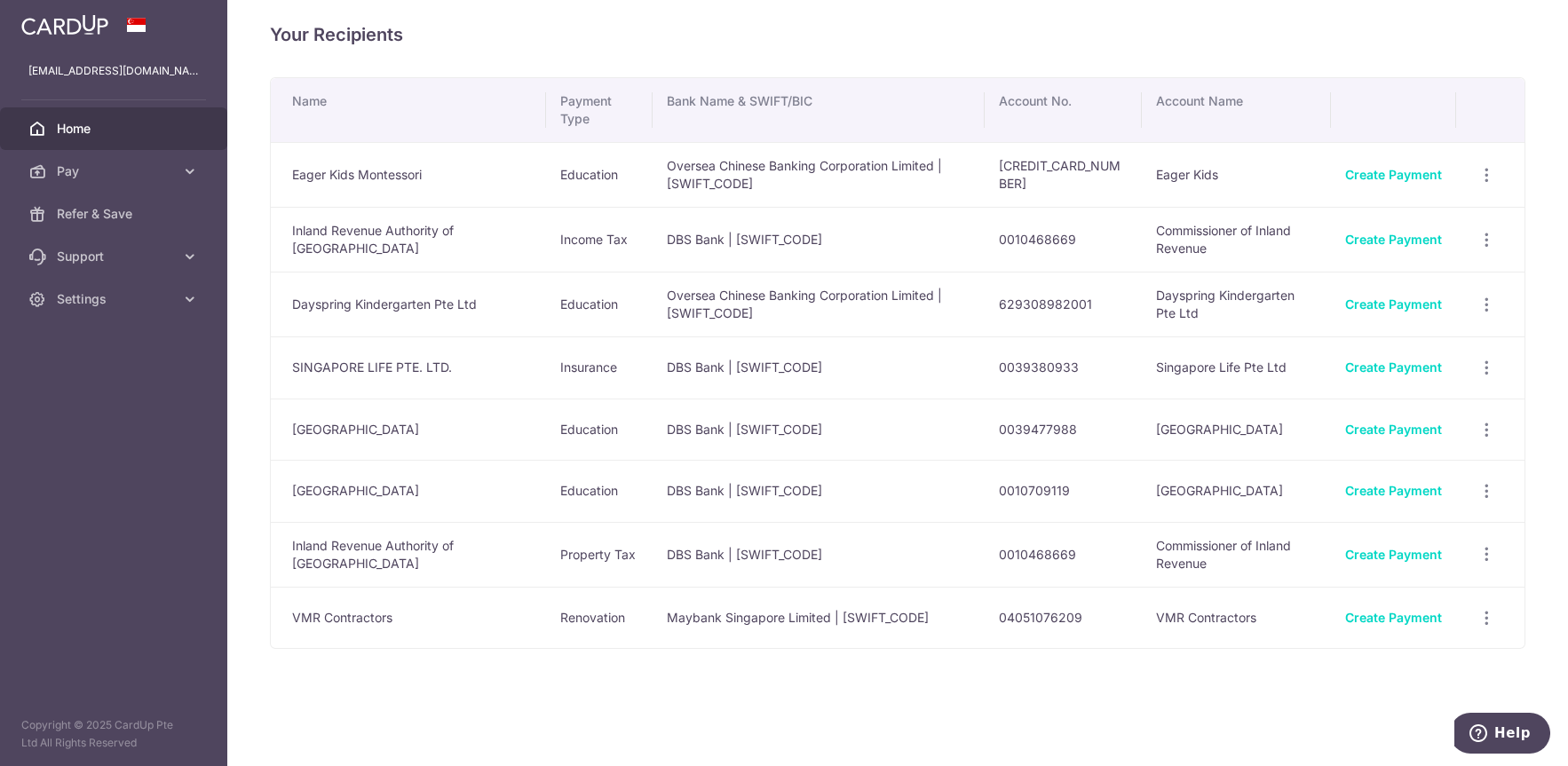
click at [88, 129] on span "Home" at bounding box center [115, 129] width 117 height 18
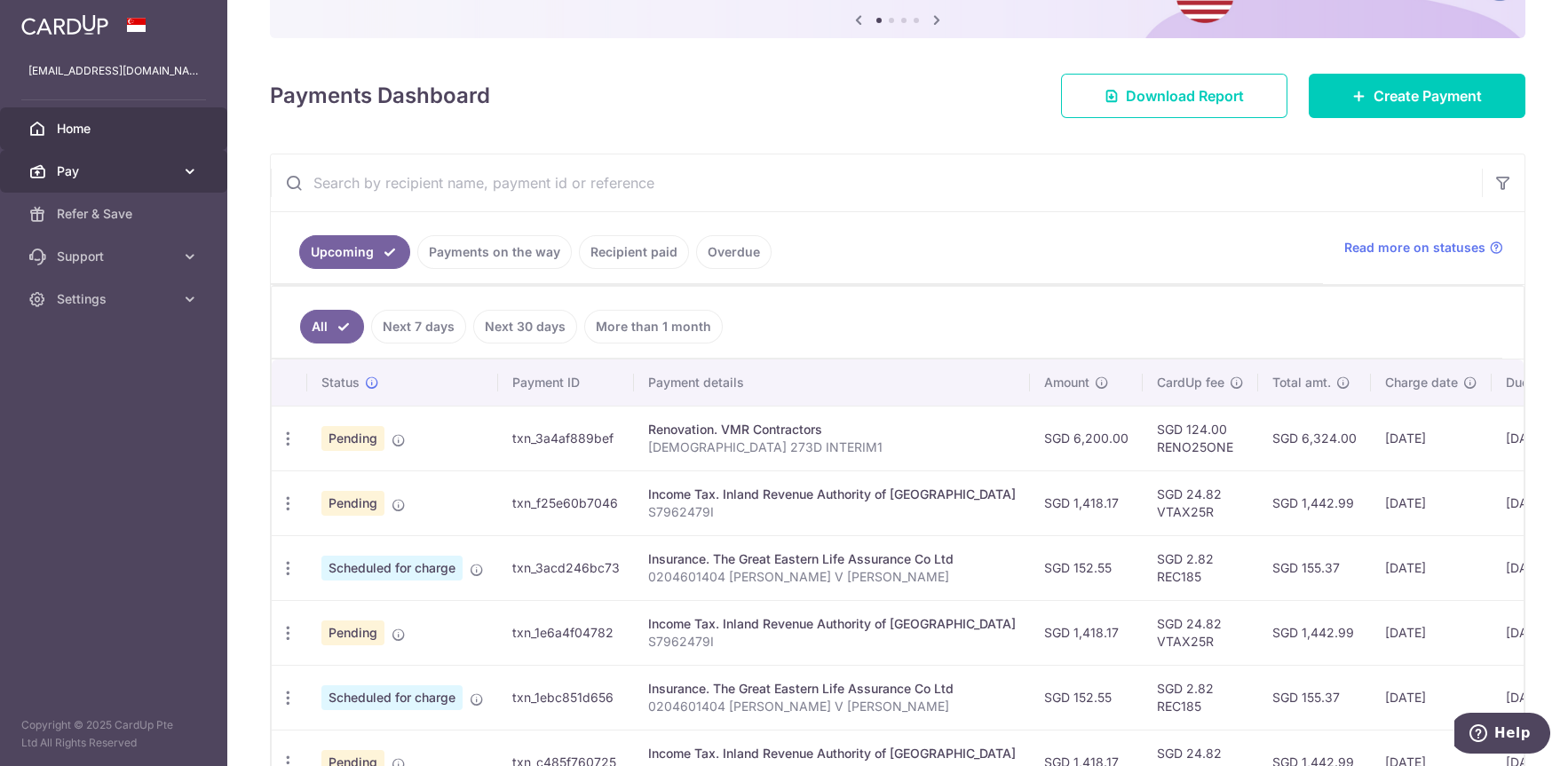
click at [83, 166] on span "Pay" at bounding box center [115, 171] width 117 height 18
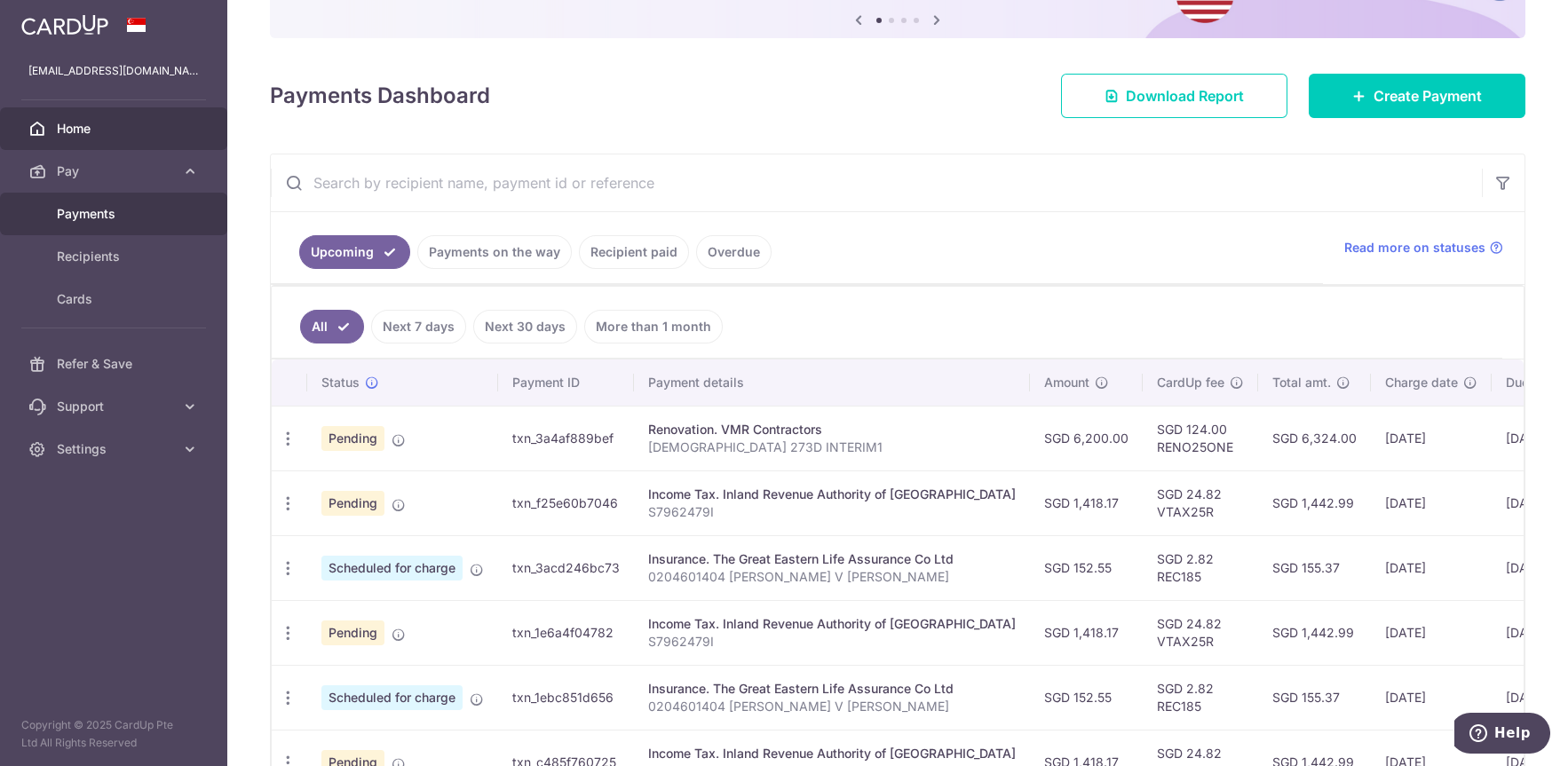
click at [107, 208] on span "Payments" at bounding box center [115, 214] width 117 height 18
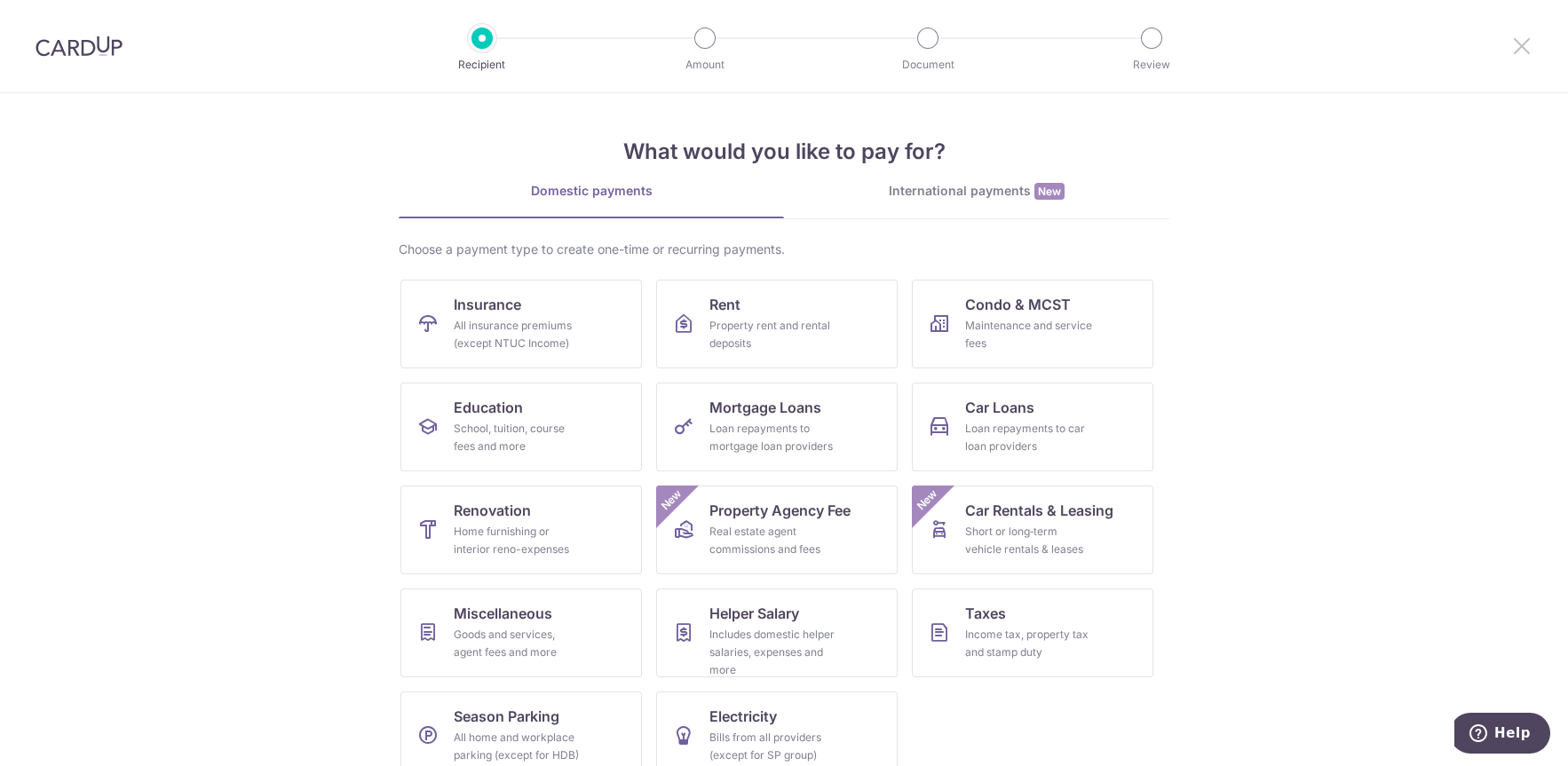
click at [1521, 50] on icon at bounding box center [1521, 46] width 21 height 22
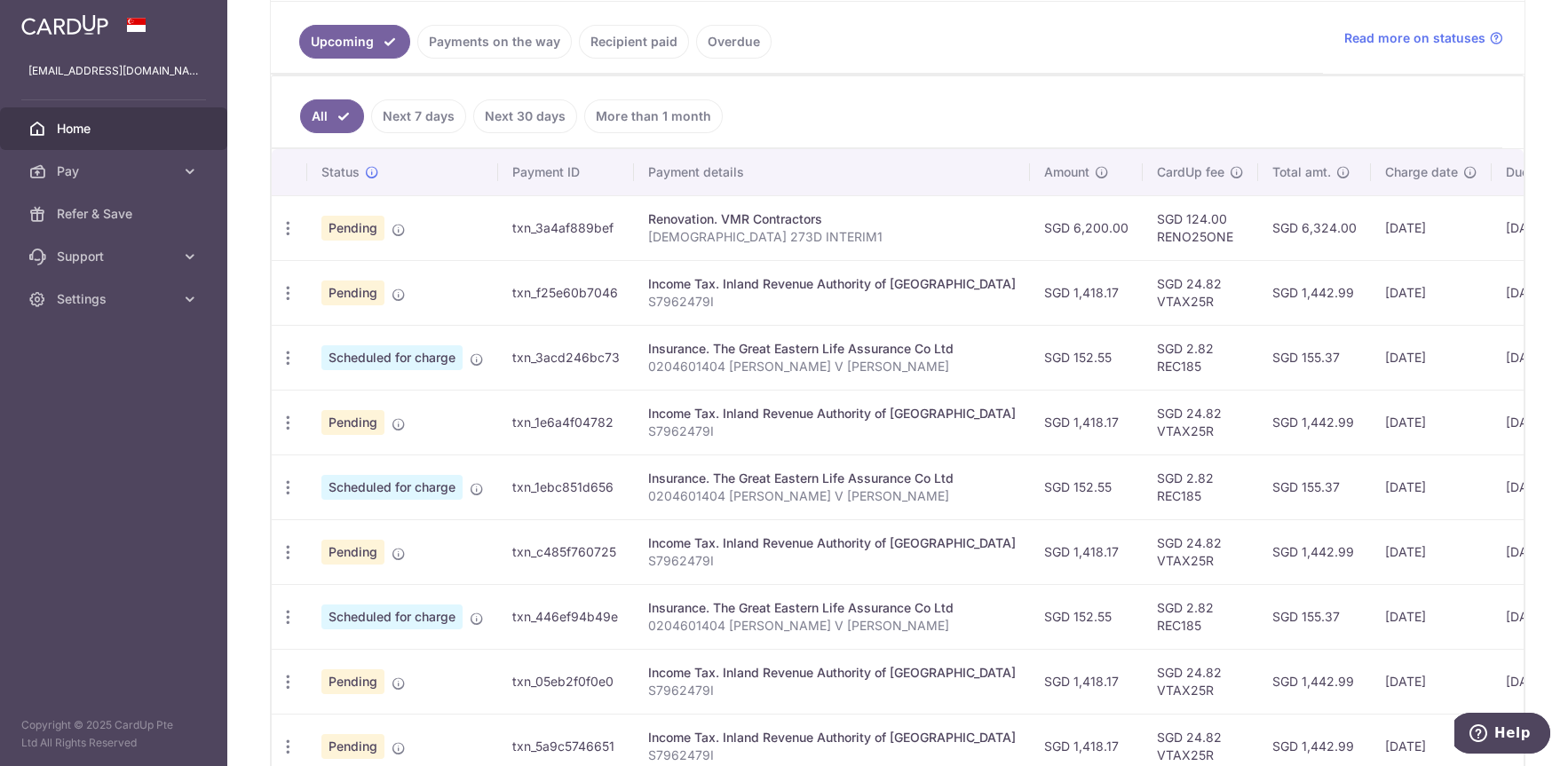
scroll to position [94, 0]
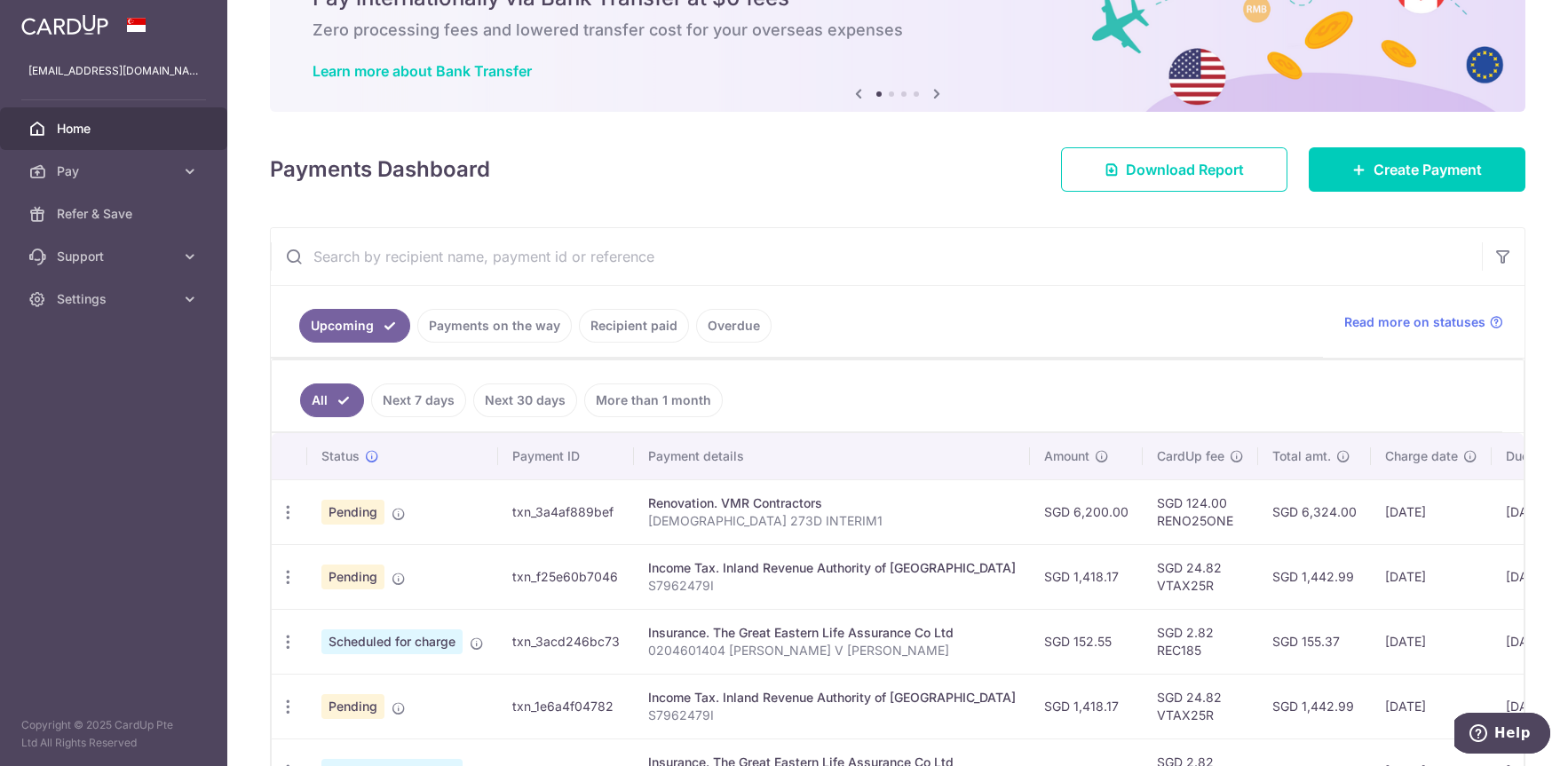
click at [771, 520] on p "[DEMOGRAPHIC_DATA] 273D INTERIM1" at bounding box center [832, 521] width 368 height 18
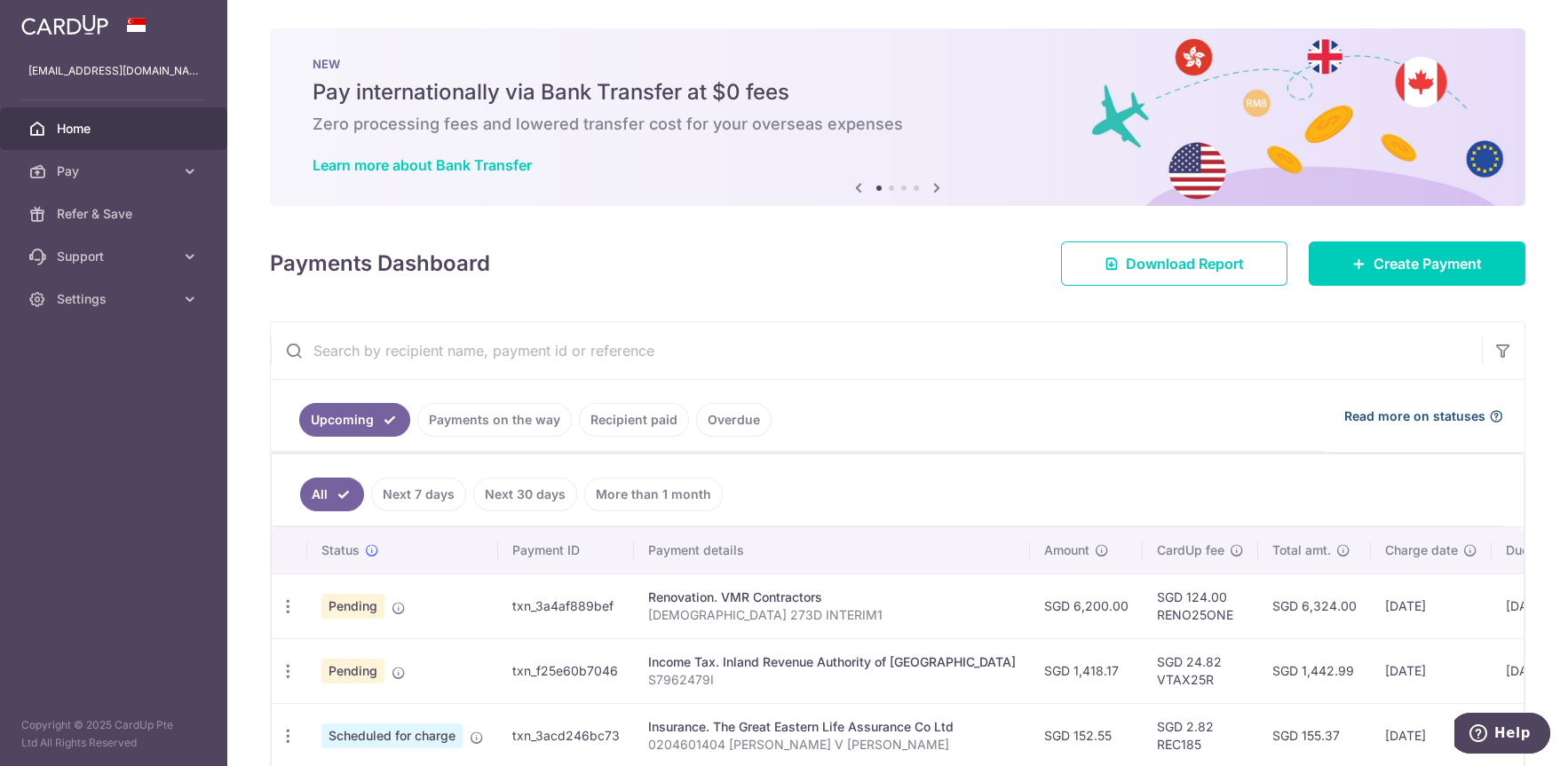
click at [1491, 416] on icon at bounding box center [1496, 416] width 14 height 14
